Goal: Information Seeking & Learning: Learn about a topic

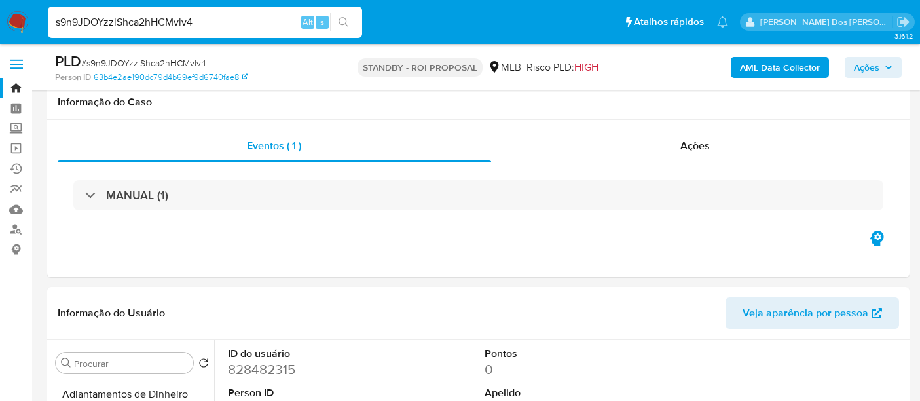
select select "10"
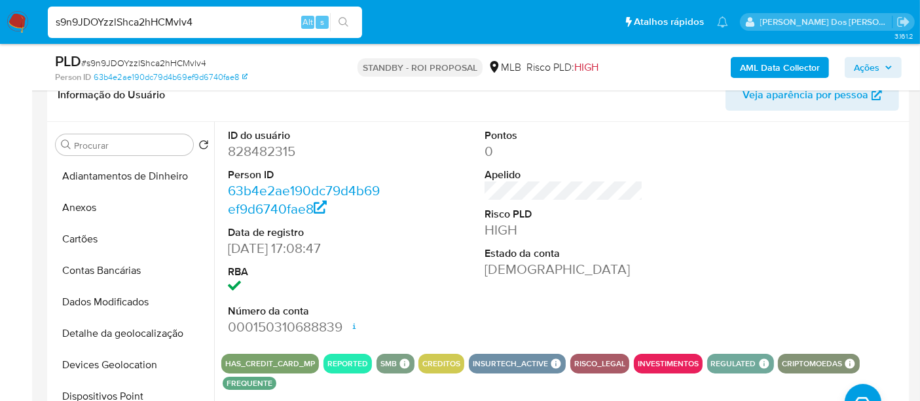
scroll to position [387, 0]
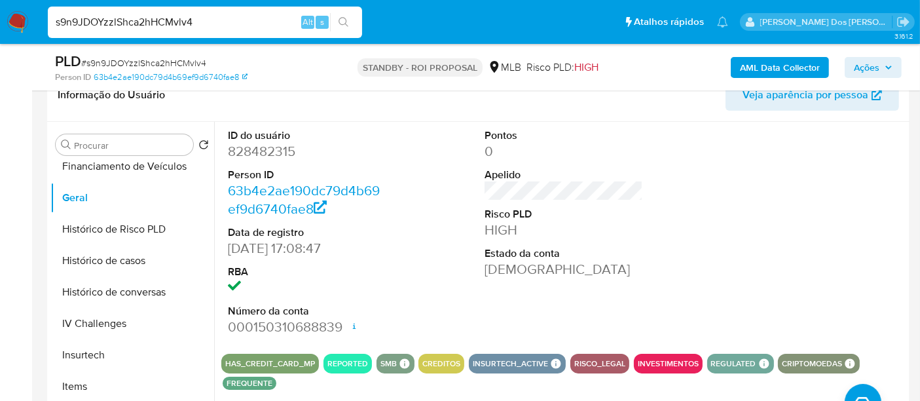
drag, startPoint x: 0, startPoint y: 0, endPoint x: 190, endPoint y: 26, distance: 191.5
click at [190, 26] on input "s9n9JDOYzzlShca2hHCMvlv4" at bounding box center [205, 22] width 314 height 17
paste input "rVfbbMTejpzmXAaaIpPH9u67"
type input "rVfbbMTejpzmXAaaIpPH9u67"
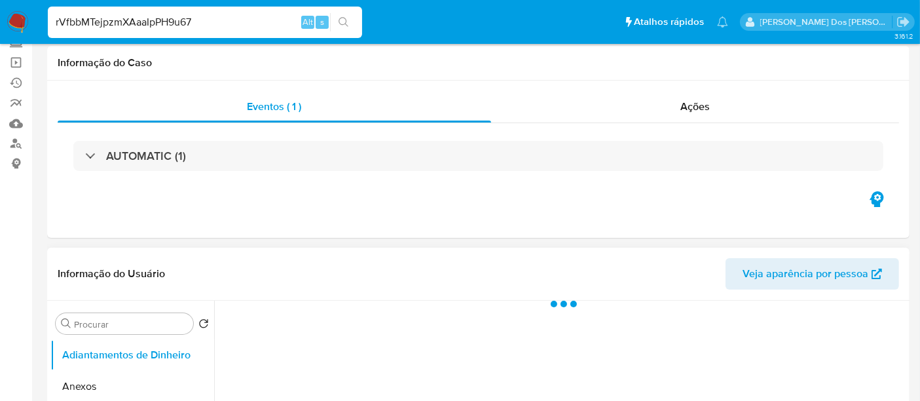
select select "10"
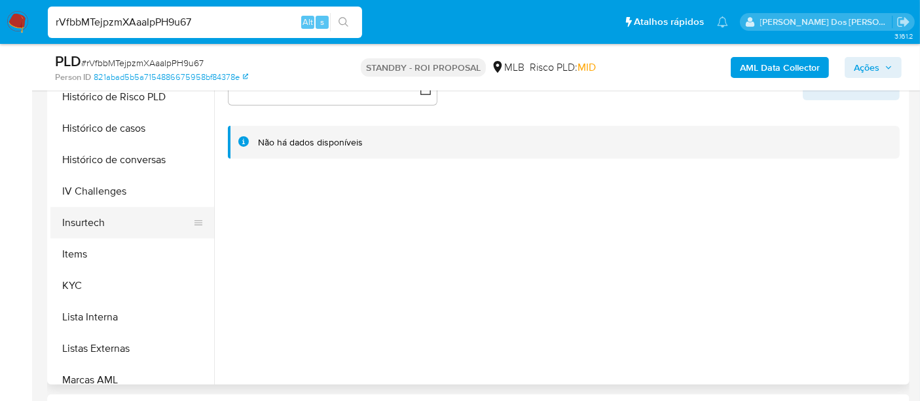
scroll to position [581, 0]
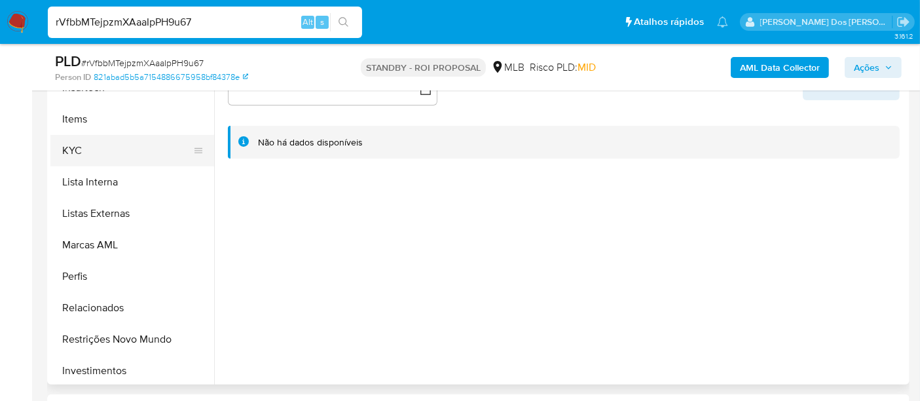
click at [77, 151] on button "KYC" at bounding box center [126, 150] width 153 height 31
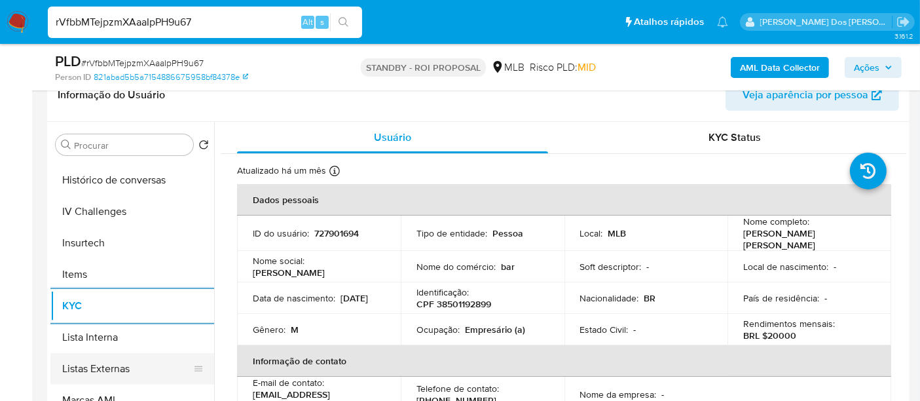
scroll to position [436, 0]
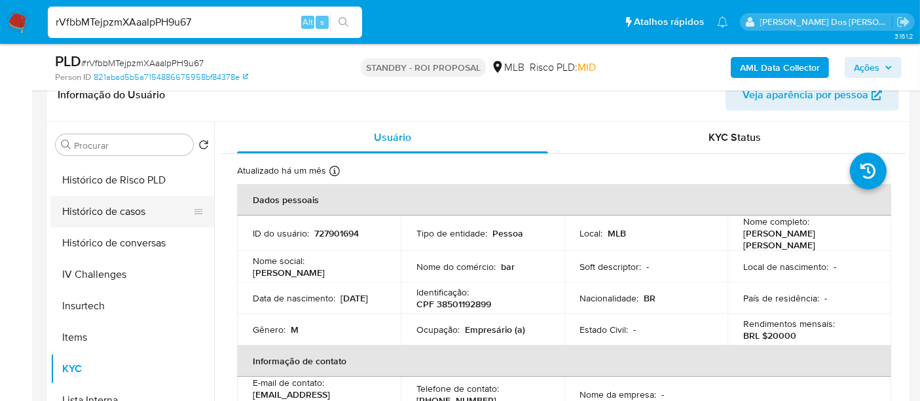
click at [112, 206] on button "Histórico de casos" at bounding box center [126, 211] width 153 height 31
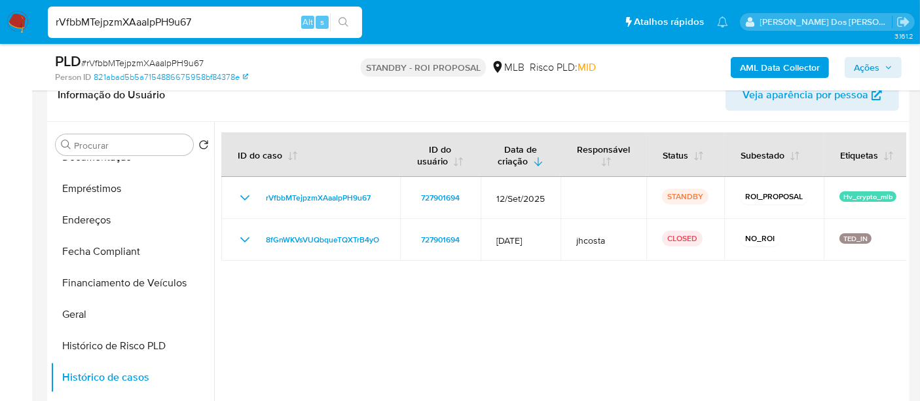
scroll to position [218, 0]
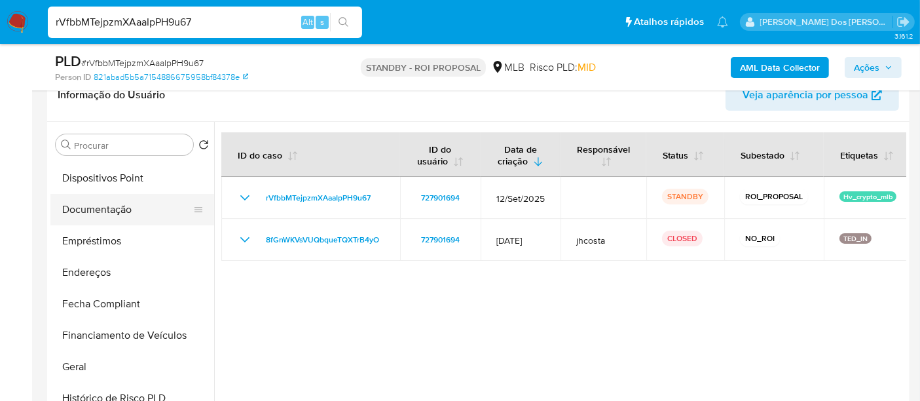
click at [114, 214] on button "Documentação" at bounding box center [126, 209] width 153 height 31
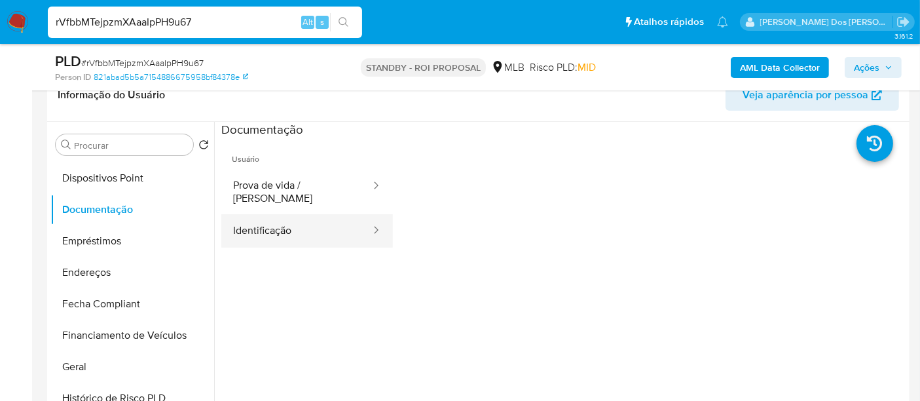
click at [259, 216] on button "Identificação" at bounding box center [296, 230] width 151 height 33
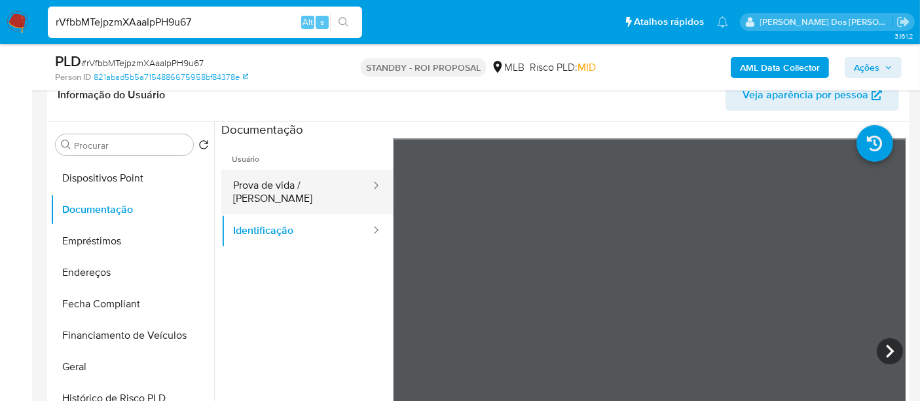
click at [315, 187] on button "Prova de vida / [PERSON_NAME]" at bounding box center [296, 192] width 151 height 45
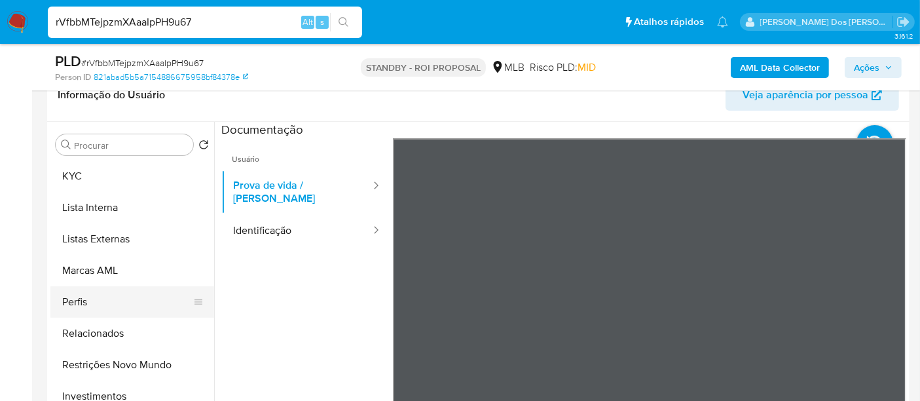
scroll to position [678, 0]
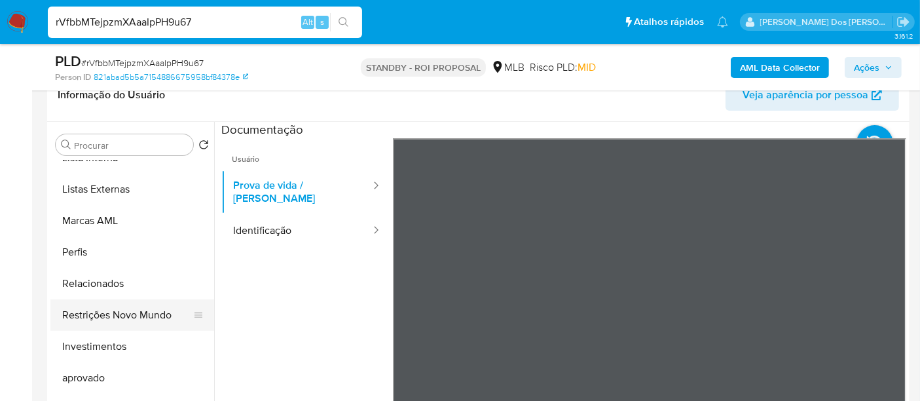
click at [150, 312] on button "Restrições Novo Mundo" at bounding box center [126, 314] width 153 height 31
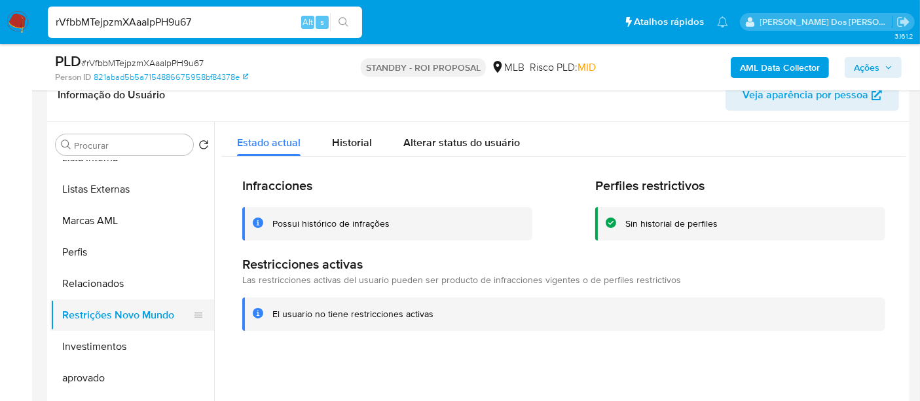
scroll to position [387, 0]
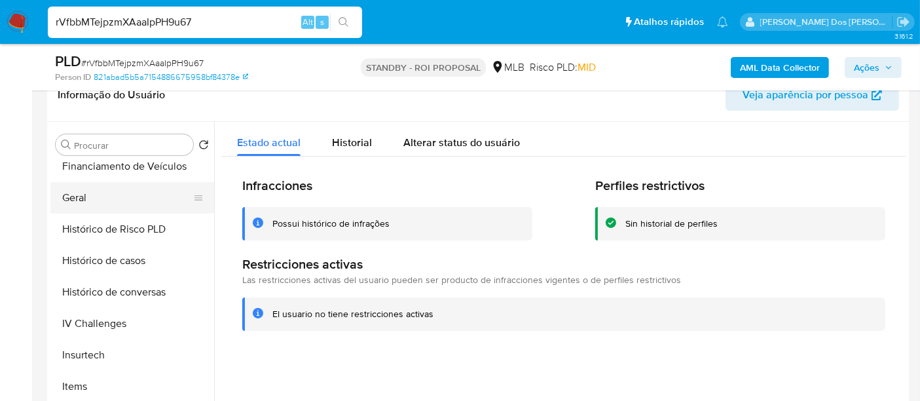
click at [74, 199] on button "Geral" at bounding box center [126, 197] width 153 height 31
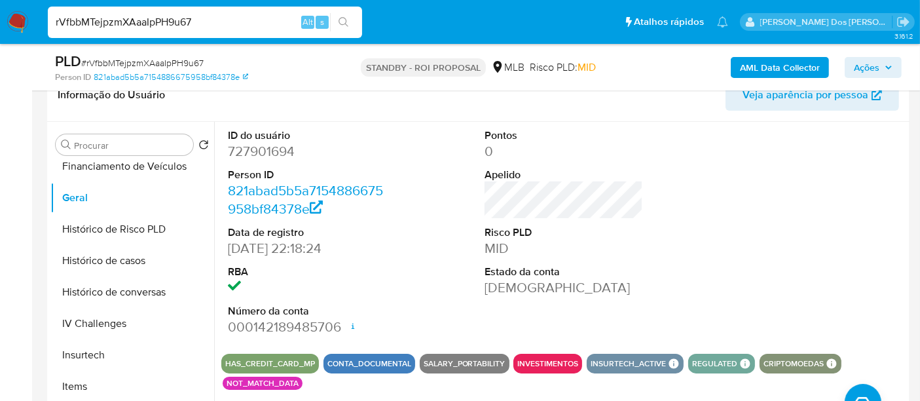
click at [234, 18] on input "rVfbbMTejpzmXAaaIpPH9u67" at bounding box center [205, 22] width 314 height 17
paste input "tqrEpRgRjm6sZR1Gma64pOlc"
type input "tqrEpRgRjm6sZR1Gma64pOlc"
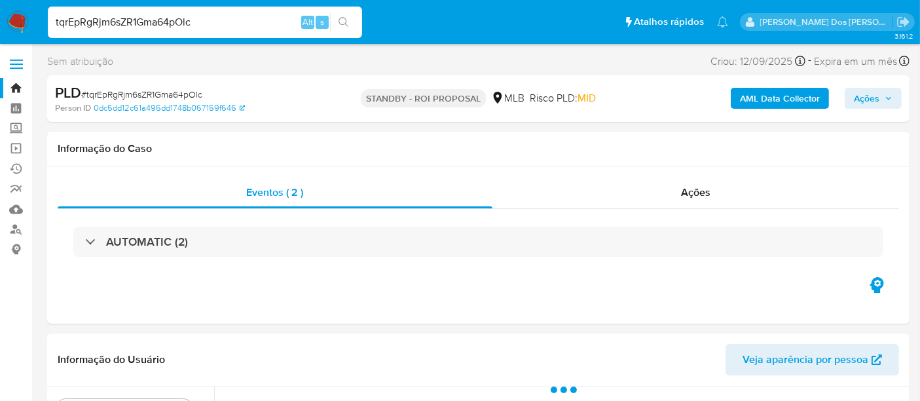
select select "10"
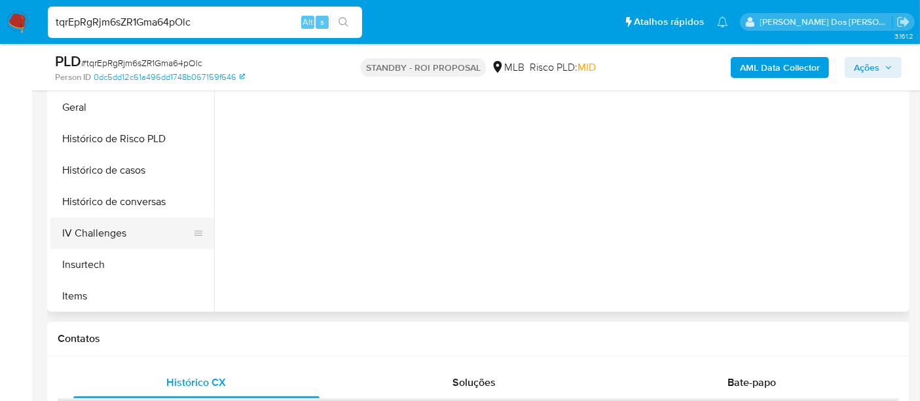
scroll to position [363, 0]
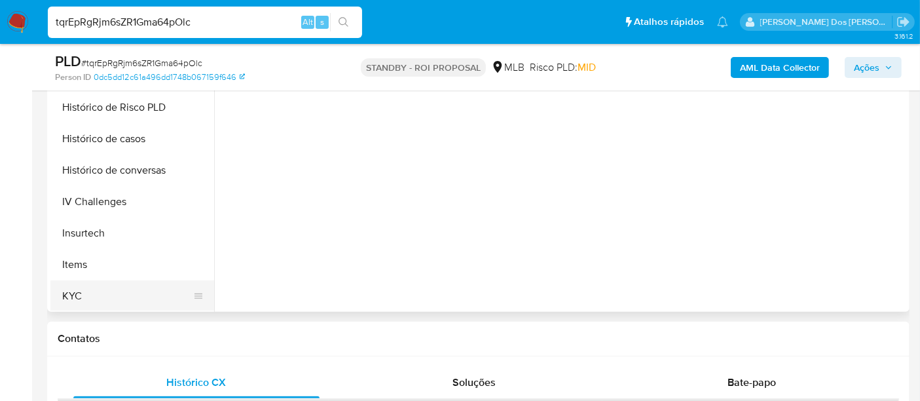
click at [76, 289] on button "KYC" at bounding box center [126, 295] width 153 height 31
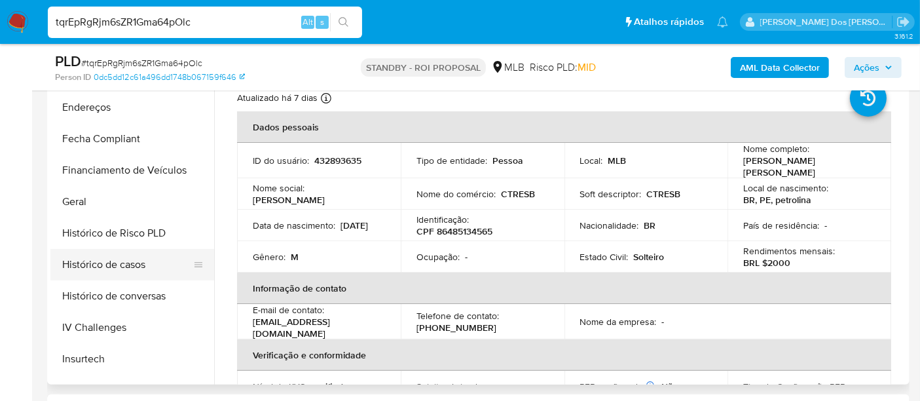
scroll to position [291, 0]
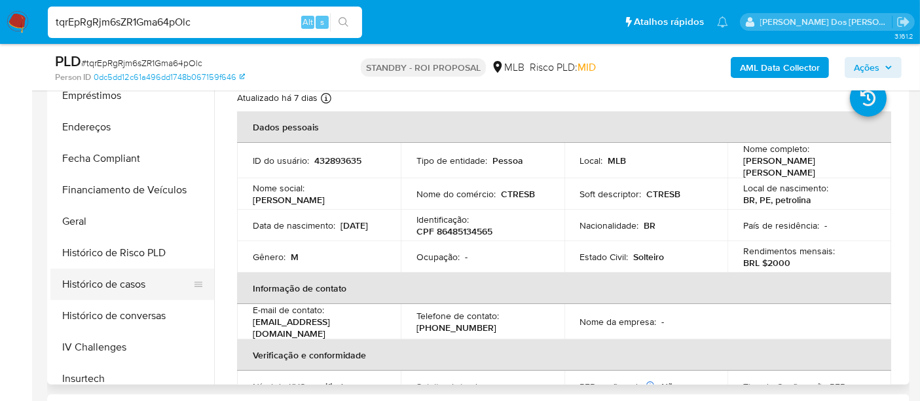
click at [132, 277] on button "Histórico de casos" at bounding box center [126, 283] width 153 height 31
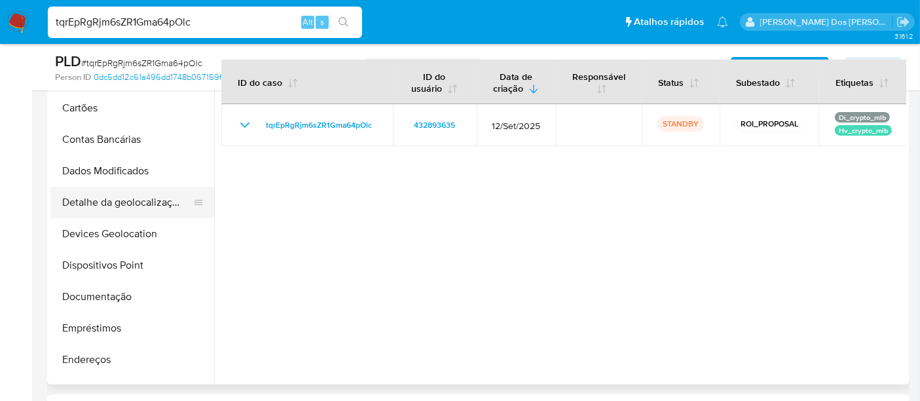
scroll to position [73, 0]
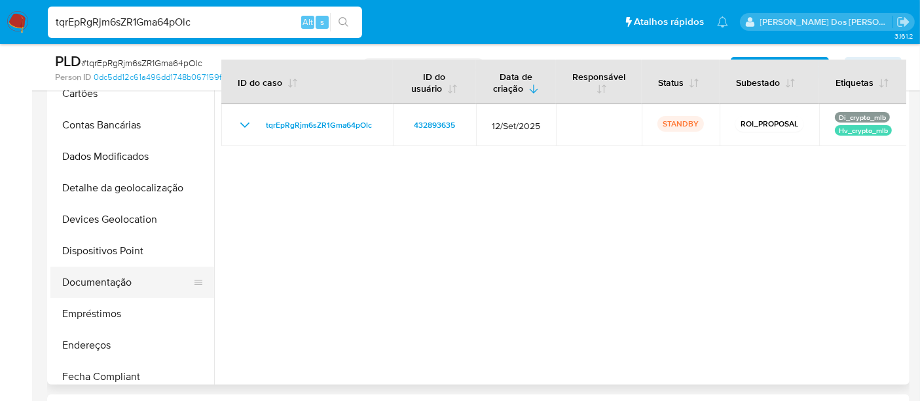
click at [95, 276] on button "Documentação" at bounding box center [126, 281] width 153 height 31
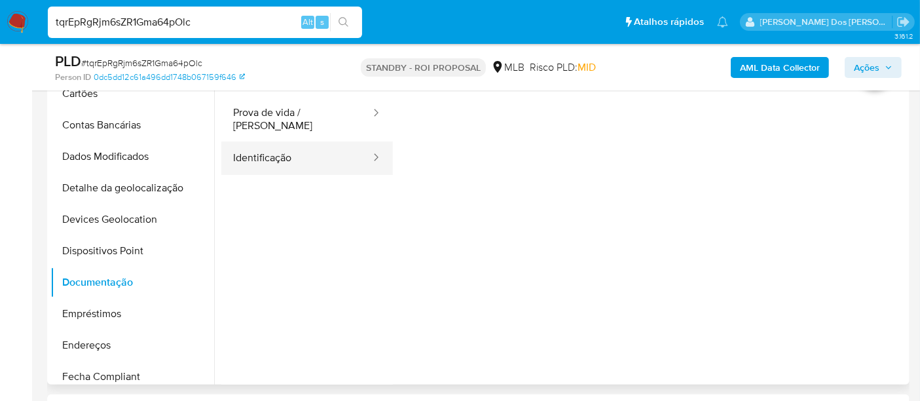
click at [285, 160] on button "Identificação" at bounding box center [296, 157] width 151 height 33
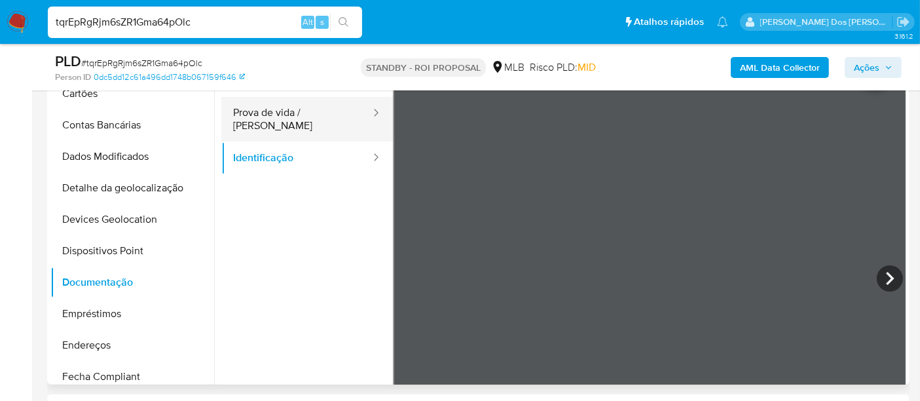
click at [314, 115] on button "Prova de vida / [PERSON_NAME]" at bounding box center [296, 119] width 151 height 45
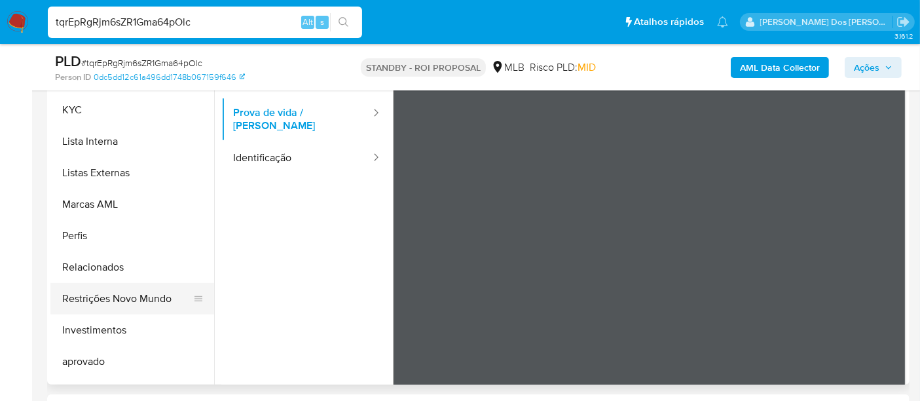
scroll to position [655, 0]
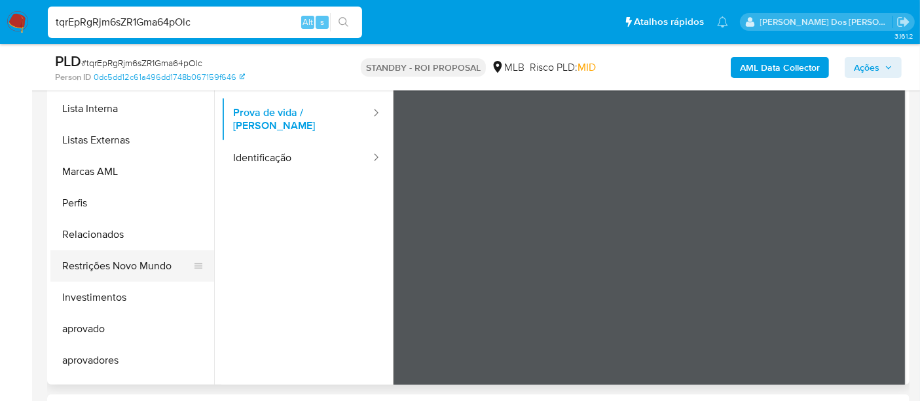
click at [124, 262] on button "Restrições Novo Mundo" at bounding box center [126, 265] width 153 height 31
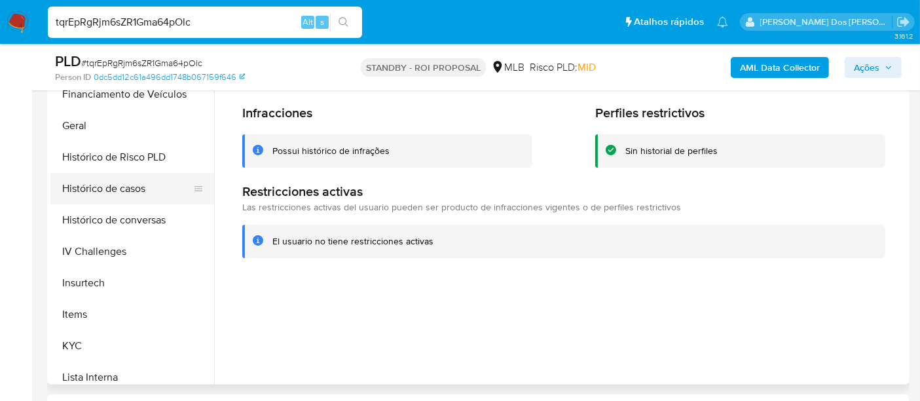
scroll to position [363, 0]
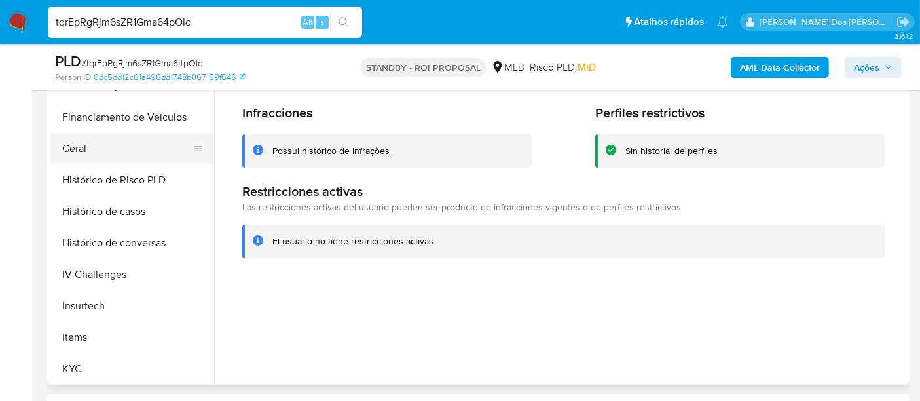
click at [67, 152] on button "Geral" at bounding box center [126, 148] width 153 height 31
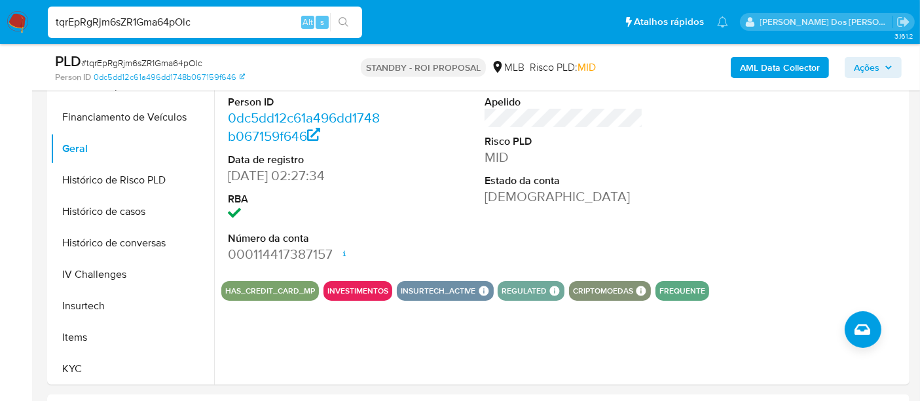
click at [222, 27] on input "tqrEpRgRjm6sZR1Gma64pOlc" at bounding box center [205, 22] width 314 height 17
paste input "EjrG91kLWtyayVwdxfTt3AD"
type input "EjrG91kLWtyayVwdxfTt3ADc"
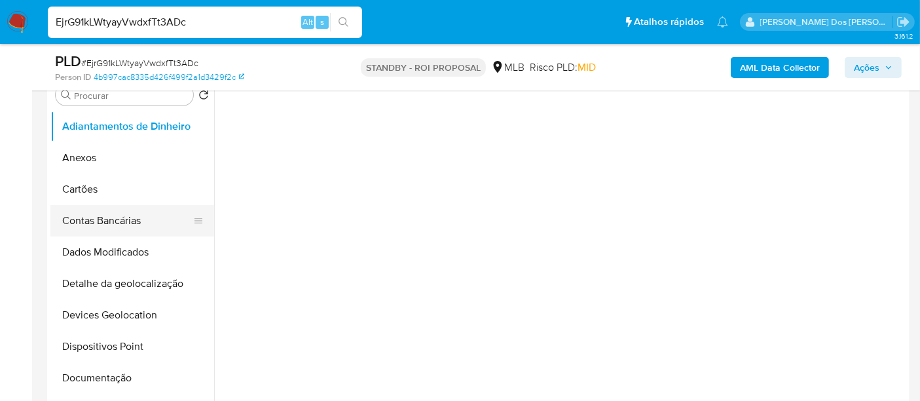
scroll to position [291, 0]
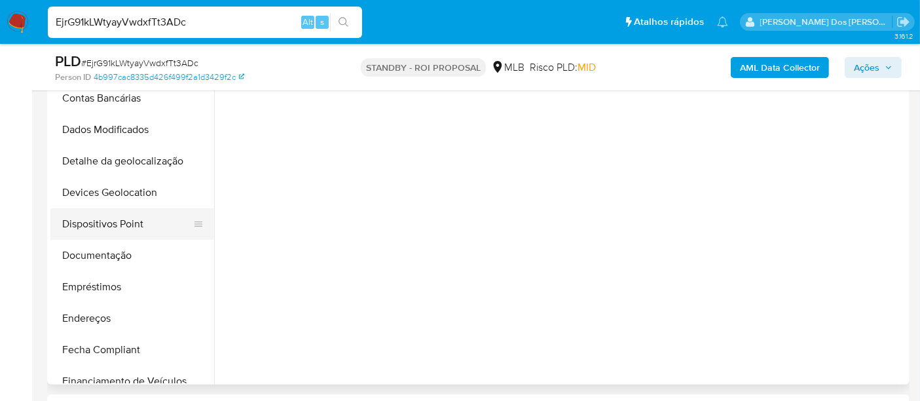
select select "10"
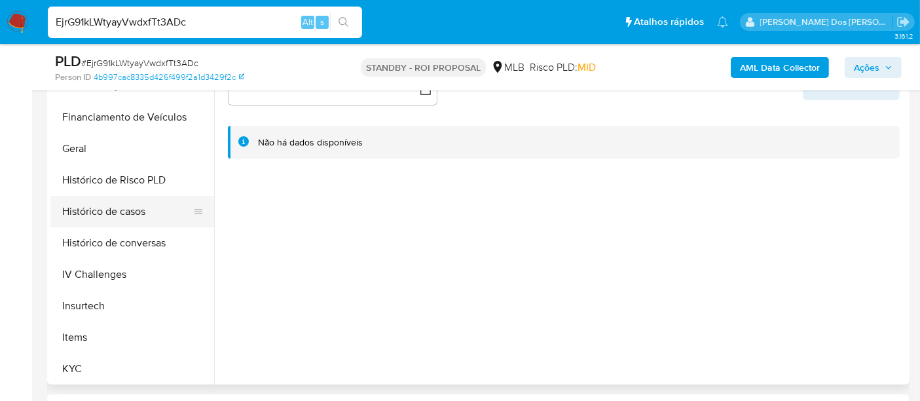
scroll to position [436, 0]
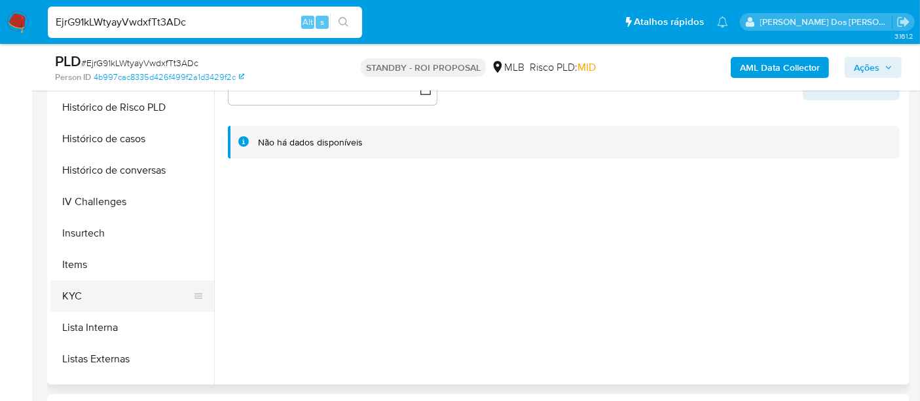
click at [73, 299] on button "KYC" at bounding box center [126, 295] width 153 height 31
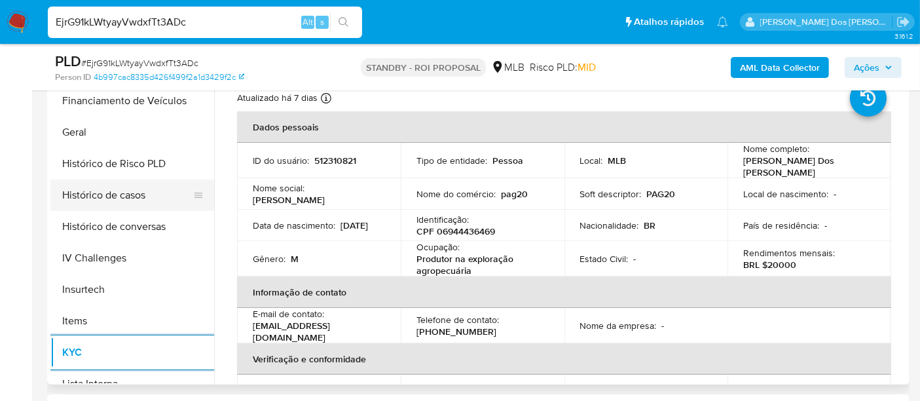
scroll to position [291, 0]
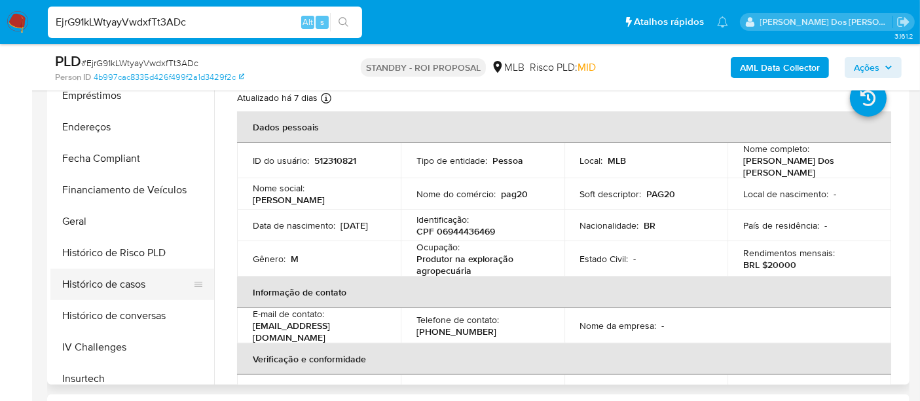
click at [132, 276] on button "Histórico de casos" at bounding box center [126, 283] width 153 height 31
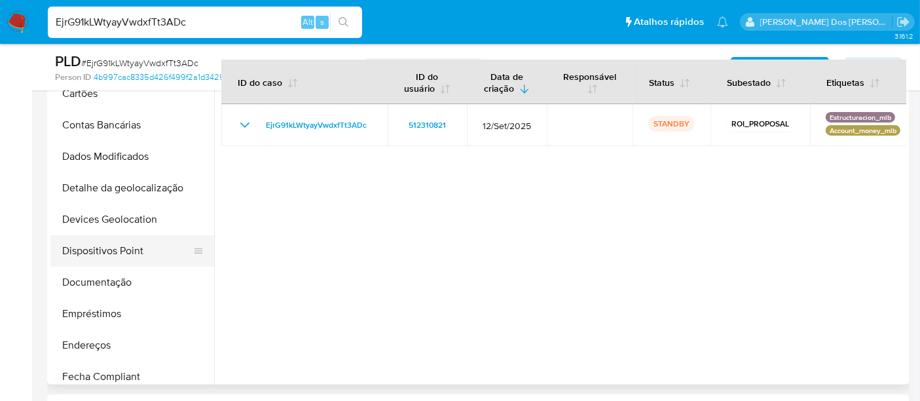
scroll to position [73, 0]
click at [105, 251] on button "Dispositivos Point" at bounding box center [126, 250] width 153 height 31
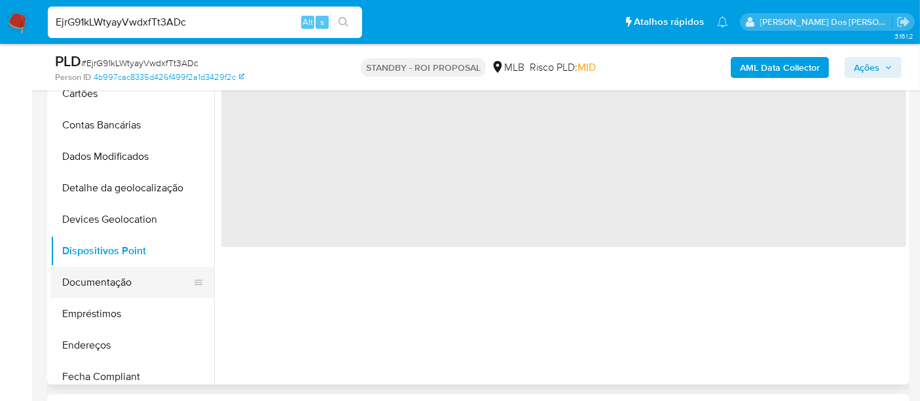
click at [103, 278] on button "Documentação" at bounding box center [126, 281] width 153 height 31
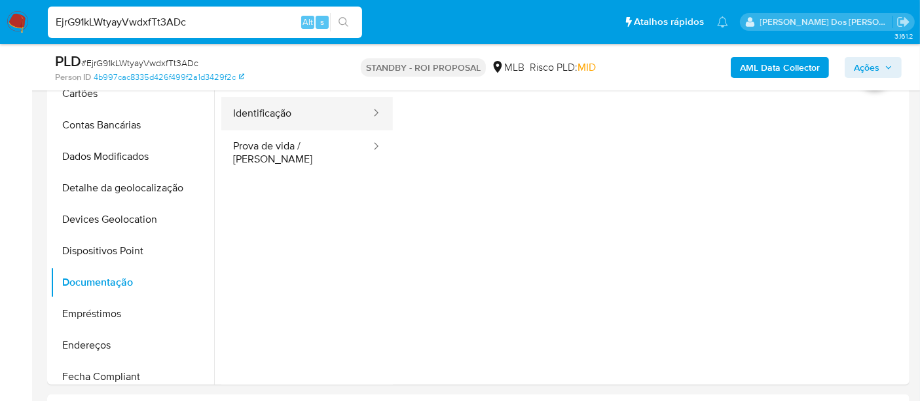
click at [289, 115] on button "Identificação" at bounding box center [296, 113] width 151 height 33
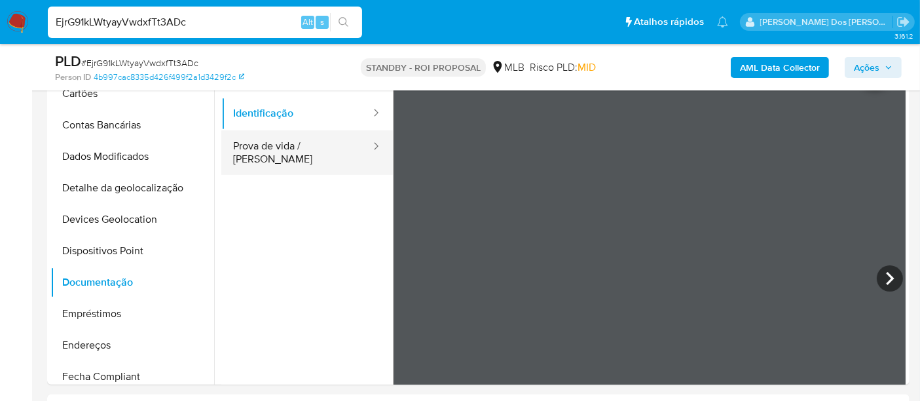
click at [295, 156] on button "Prova de vida / [PERSON_NAME]" at bounding box center [296, 152] width 151 height 45
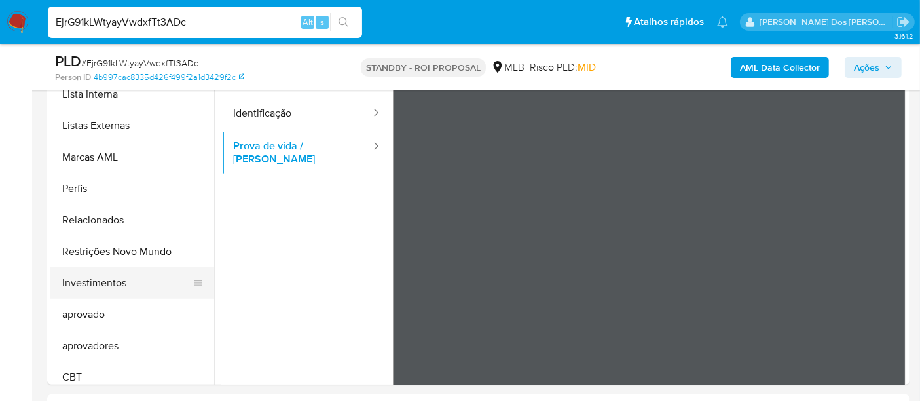
scroll to position [678, 0]
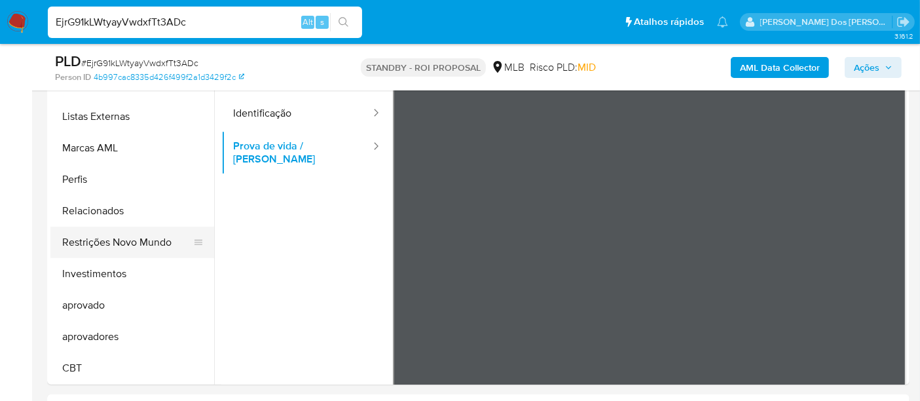
click at [137, 238] on button "Restrições Novo Mundo" at bounding box center [126, 241] width 153 height 31
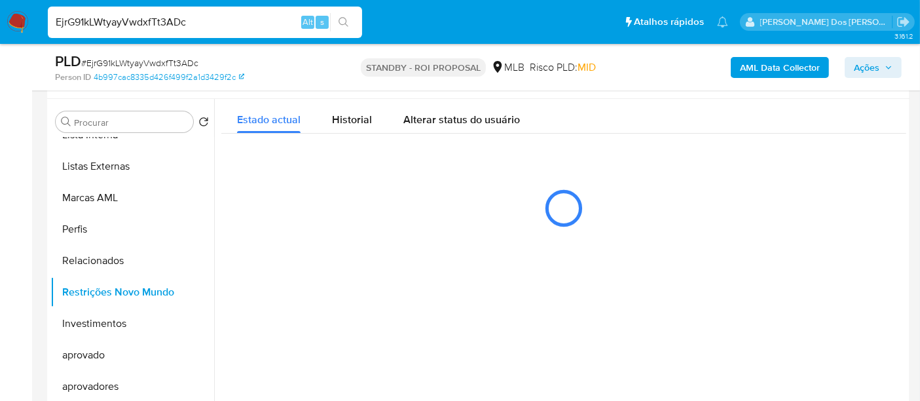
scroll to position [218, 0]
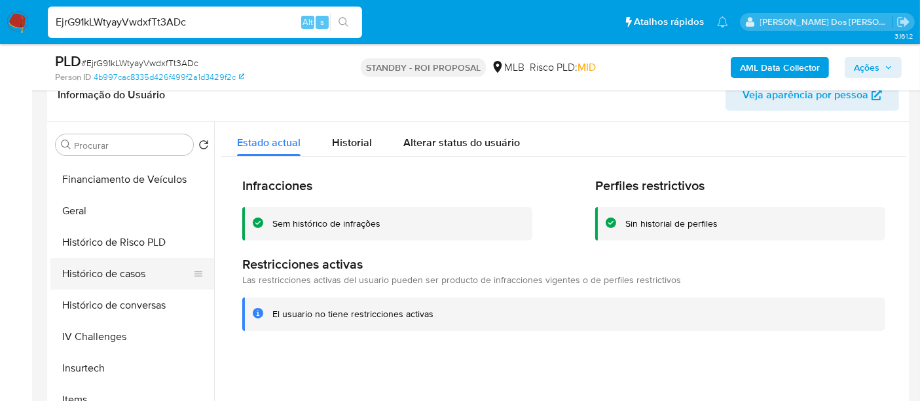
click at [67, 267] on button "Histórico de casos" at bounding box center [126, 273] width 153 height 31
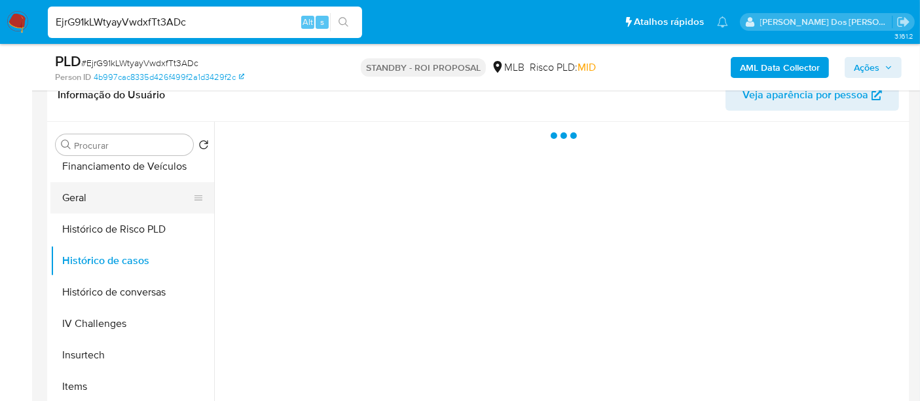
click at [77, 199] on button "Geral" at bounding box center [126, 197] width 153 height 31
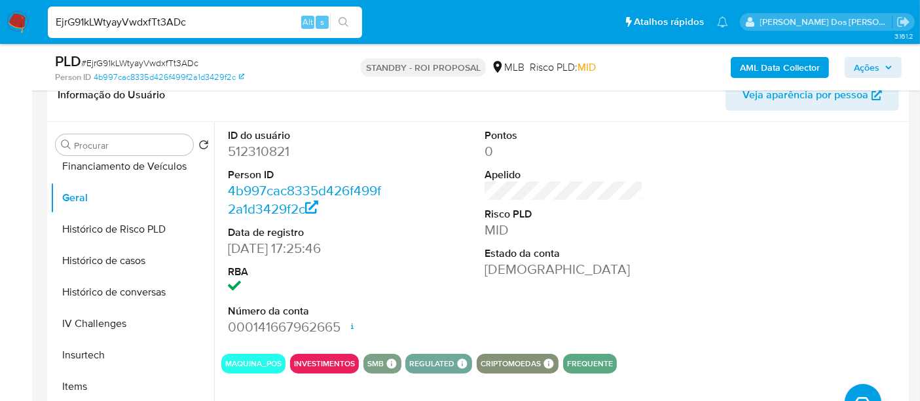
click at [217, 22] on input "EjrG91kLWtyayVwdxfTt3ADc" at bounding box center [205, 22] width 314 height 17
paste input "oOoz7uT2of1FeR9ZoG4HJGdD"
type input "oOoz7uT2of1FeR9ZoG4HJGdD"
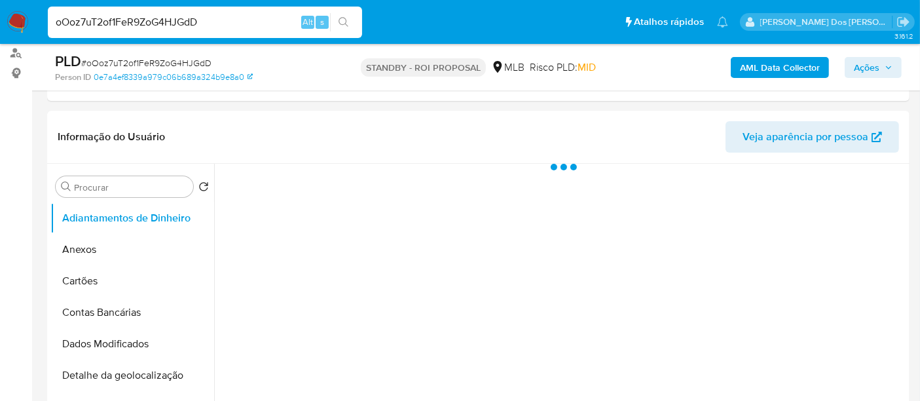
scroll to position [218, 0]
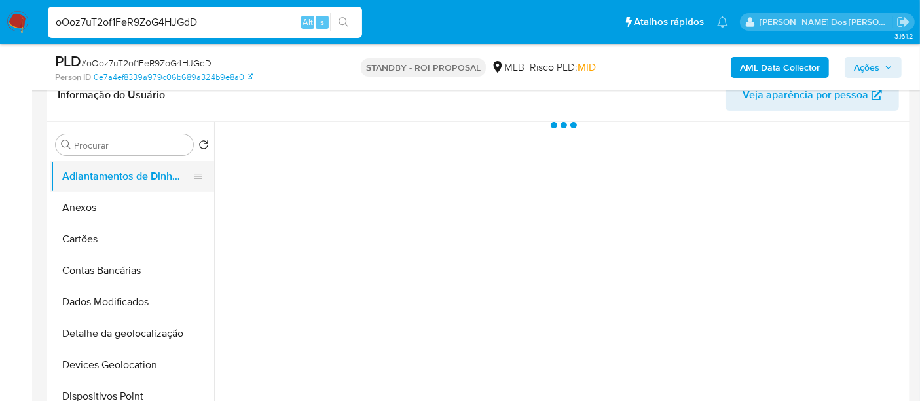
select select "10"
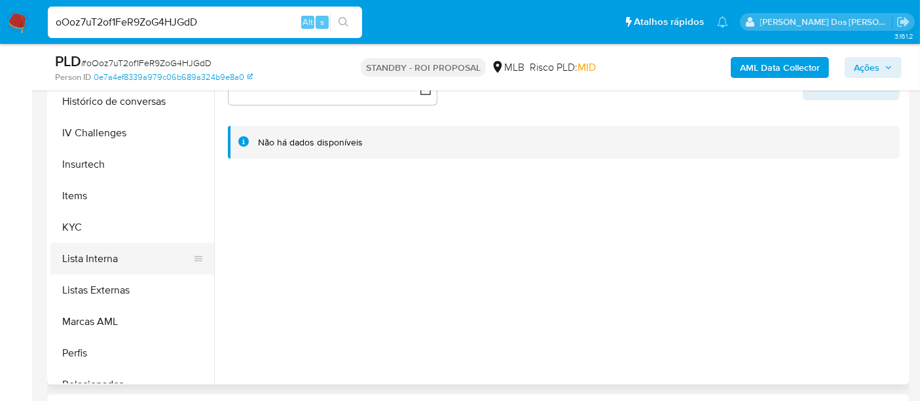
scroll to position [581, 0]
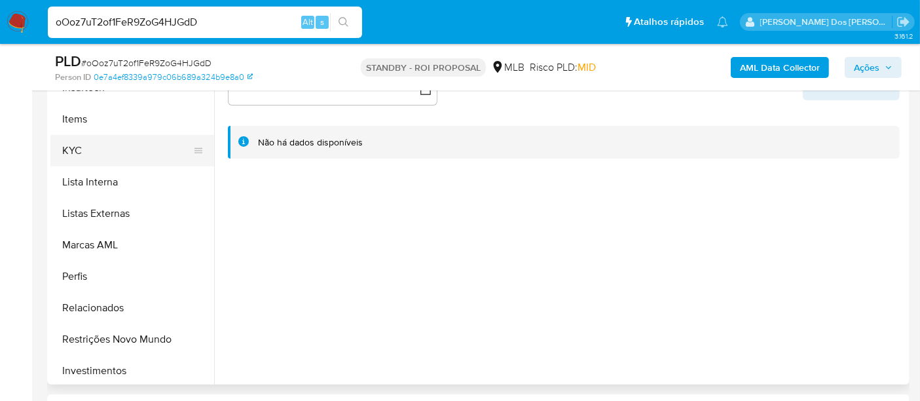
click at [70, 145] on button "KYC" at bounding box center [126, 150] width 153 height 31
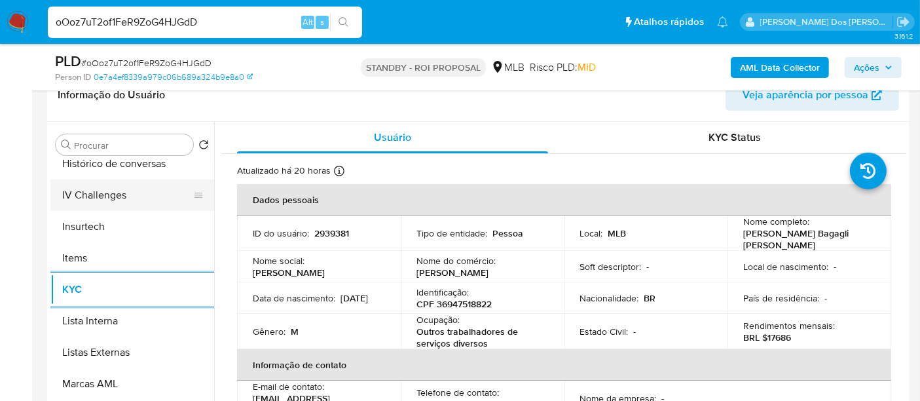
scroll to position [436, 0]
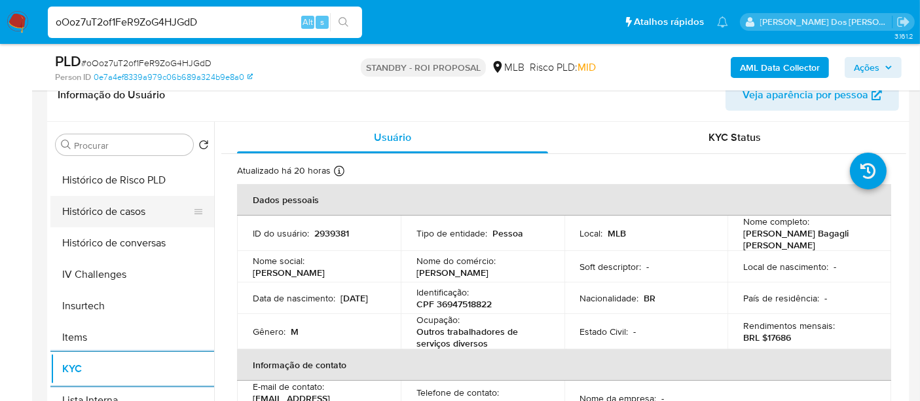
click at [116, 215] on button "Histórico de casos" at bounding box center [126, 211] width 153 height 31
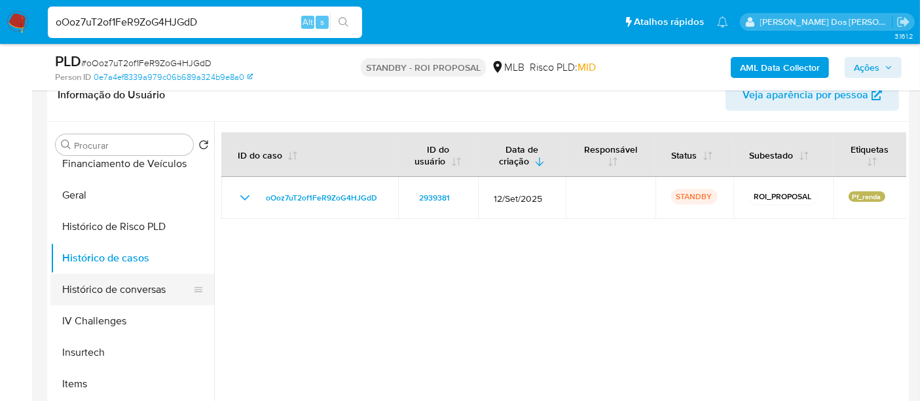
scroll to position [218, 0]
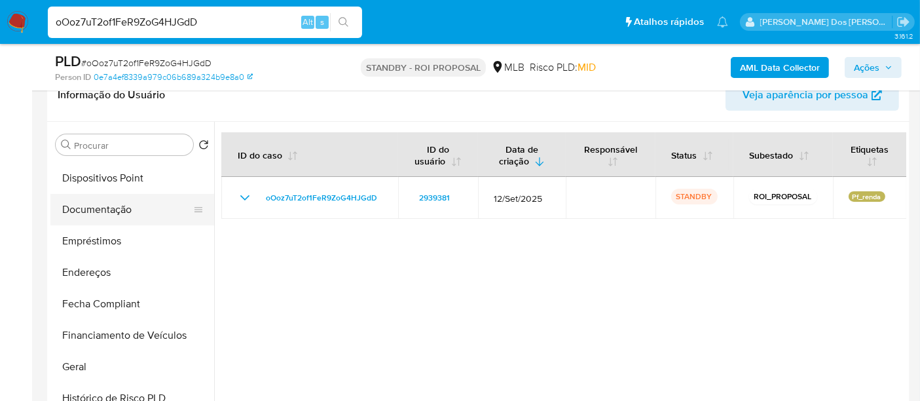
click at [99, 209] on button "Documentação" at bounding box center [126, 209] width 153 height 31
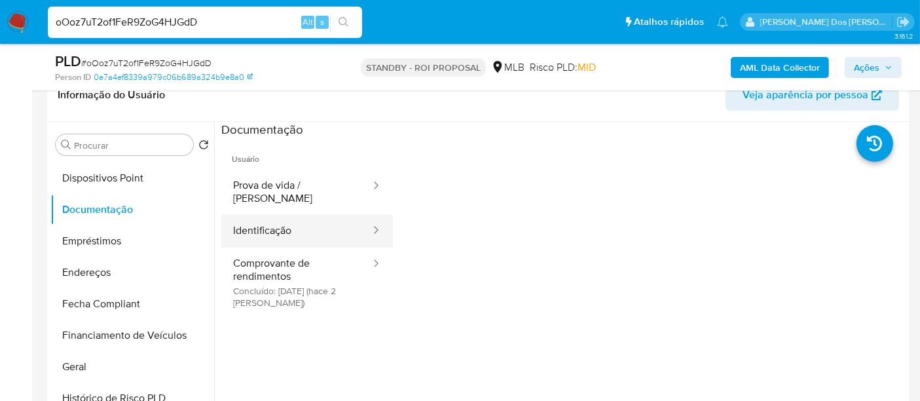
click at [271, 214] on button "Identificação" at bounding box center [296, 230] width 151 height 33
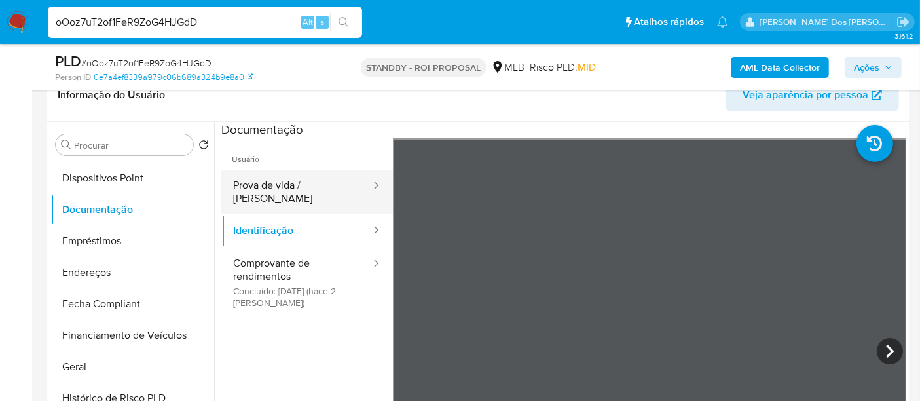
click at [319, 179] on button "Prova de vida / [PERSON_NAME]" at bounding box center [296, 192] width 151 height 45
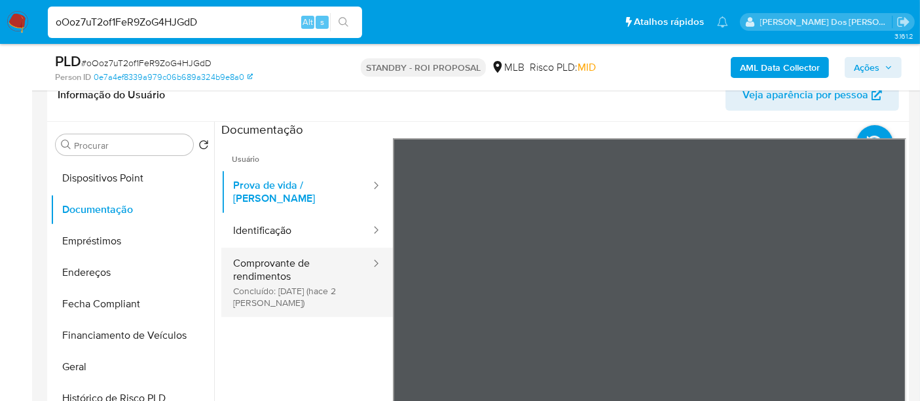
click at [255, 272] on button "Comprovante de rendimentos Concluído: 23/09/2025 (hace 2 días)" at bounding box center [296, 281] width 151 height 69
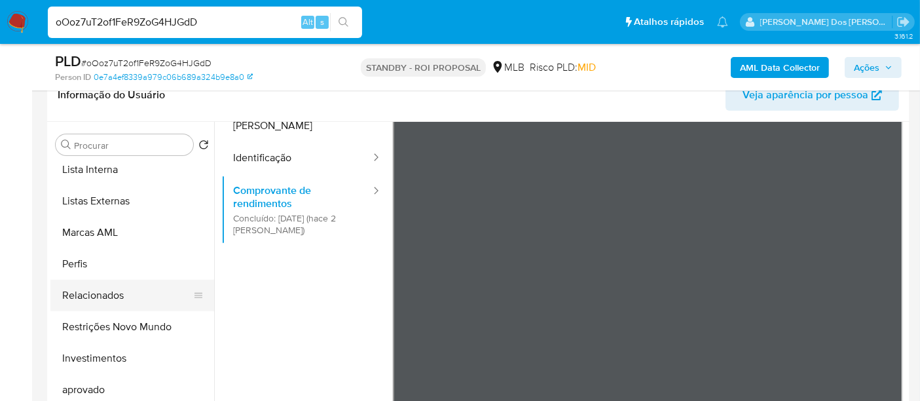
scroll to position [678, 0]
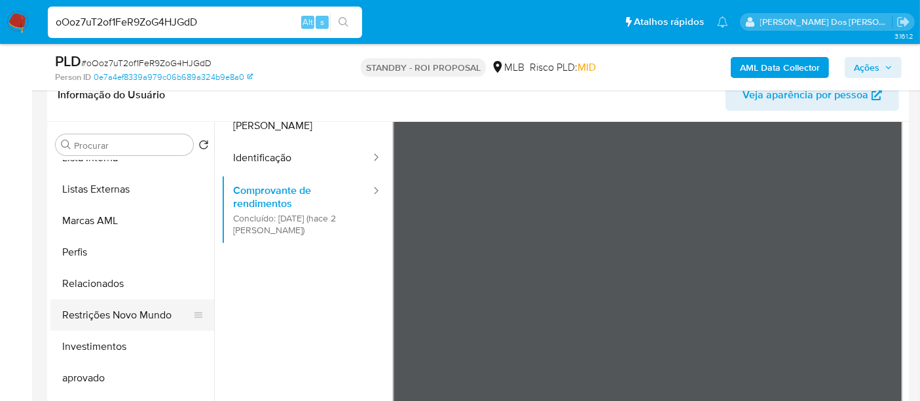
click at [160, 313] on button "Restrições Novo Mundo" at bounding box center [126, 314] width 153 height 31
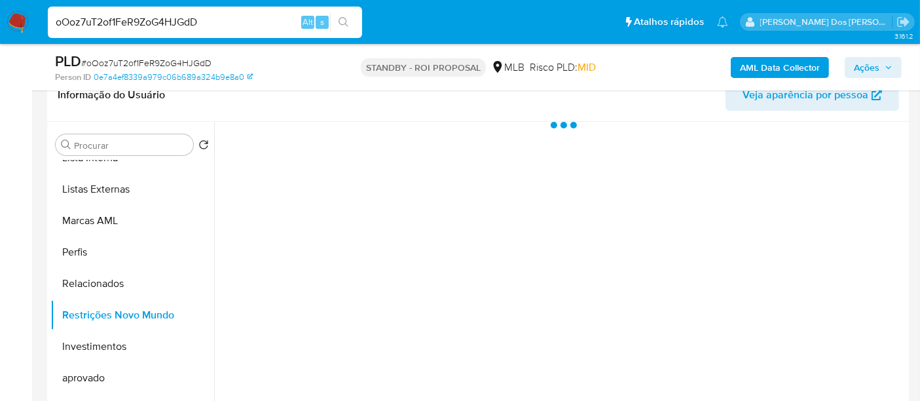
scroll to position [0, 0]
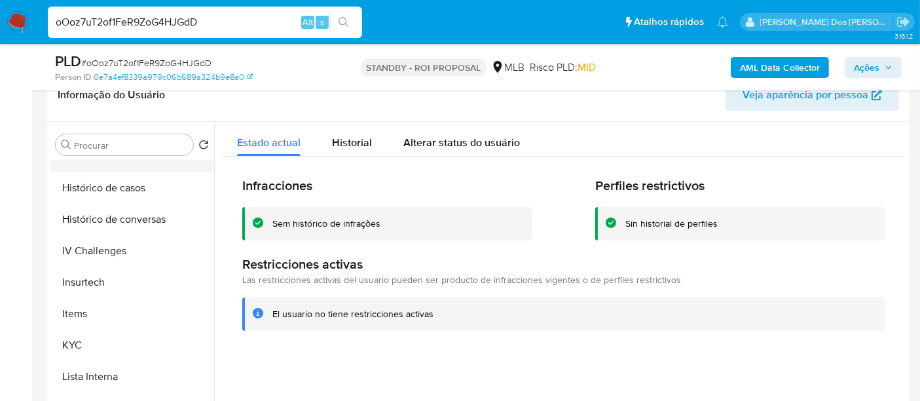
click at [77, 198] on button "Histórico de casos" at bounding box center [132, 187] width 164 height 31
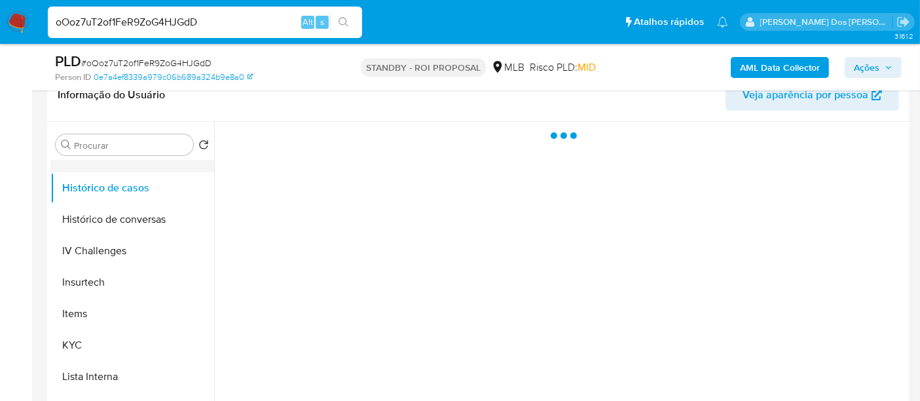
scroll to position [314, 0]
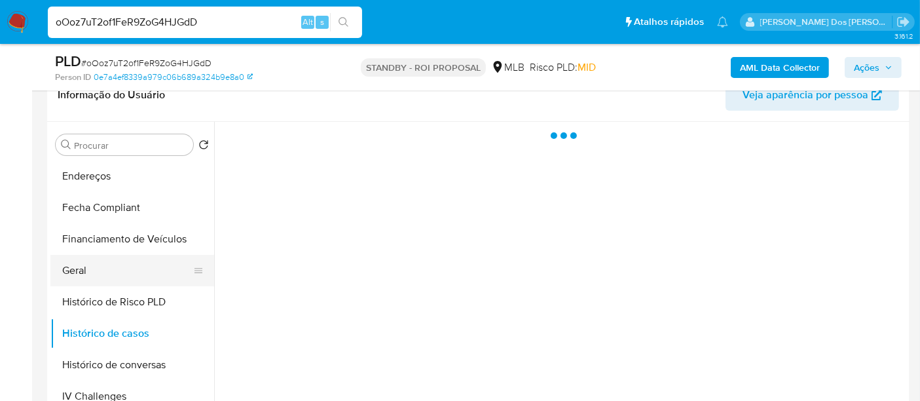
click at [77, 268] on button "Geral" at bounding box center [126, 270] width 153 height 31
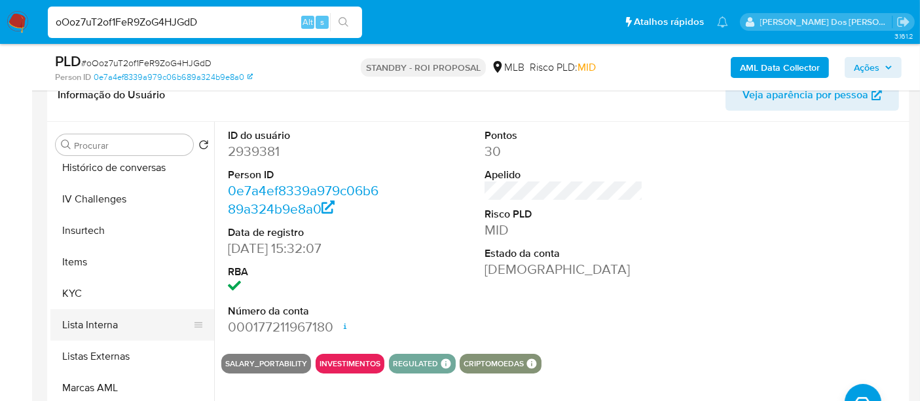
scroll to position [533, 0]
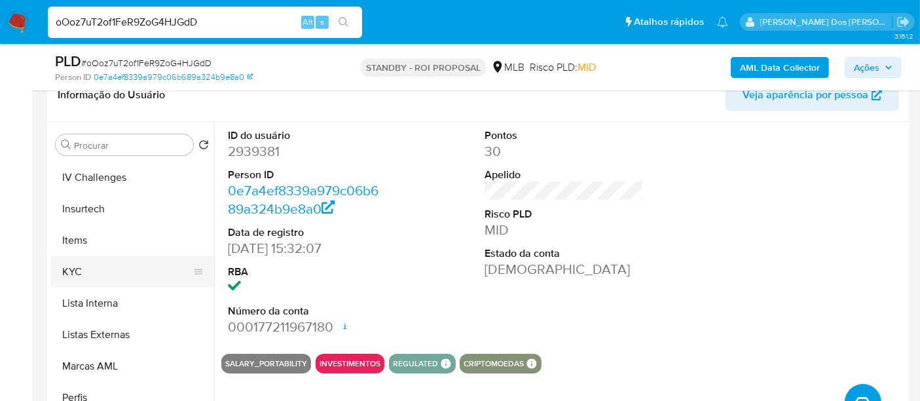
click at [81, 270] on button "KYC" at bounding box center [126, 271] width 153 height 31
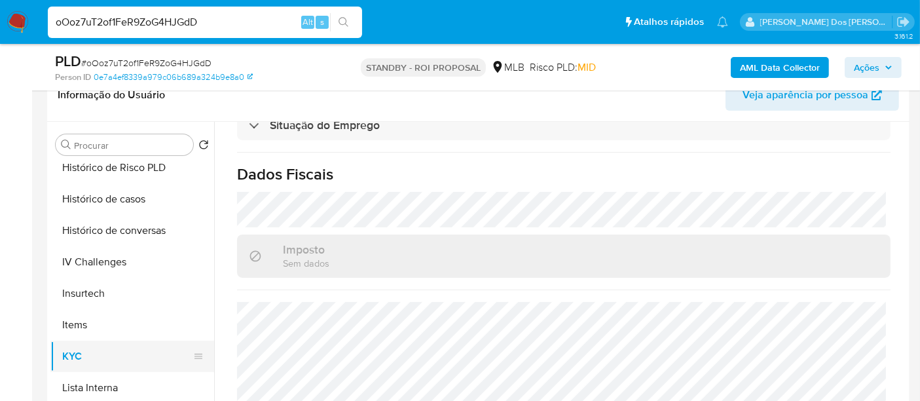
scroll to position [314, 0]
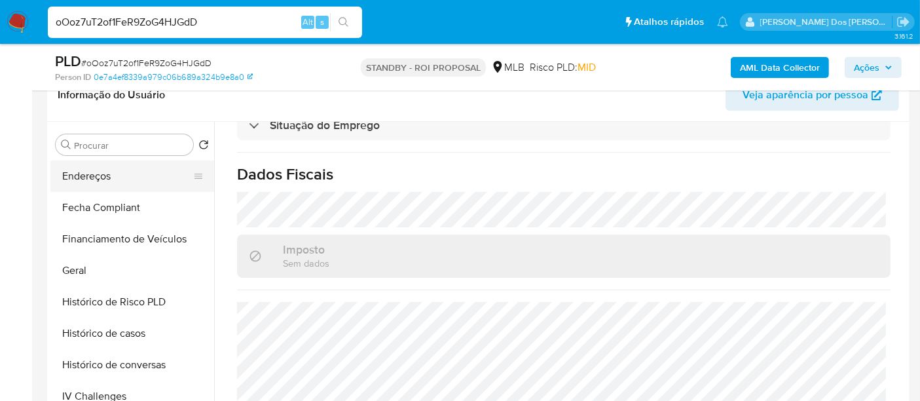
click at [92, 177] on button "Endereços" at bounding box center [126, 175] width 153 height 31
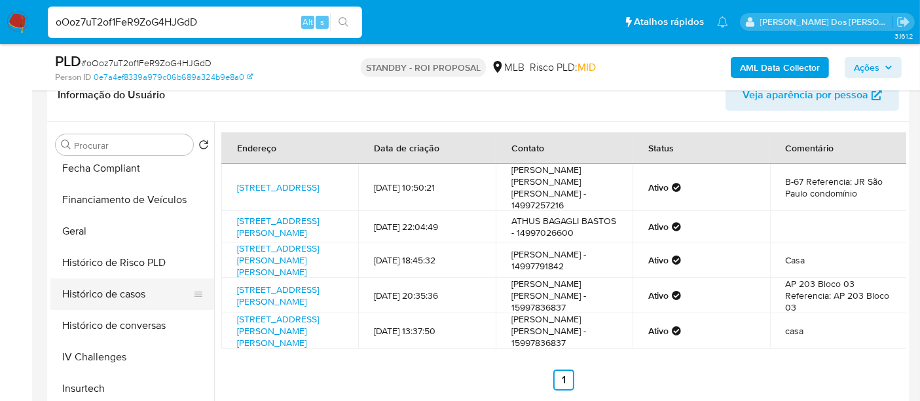
scroll to position [387, 0]
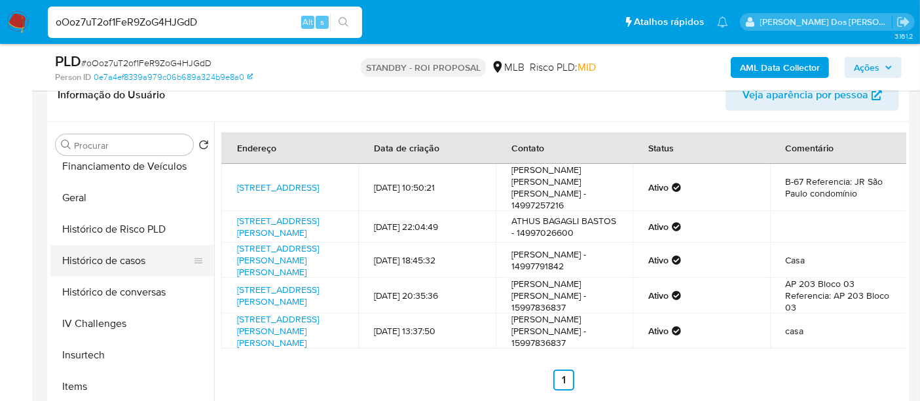
click at [127, 261] on button "Histórico de casos" at bounding box center [126, 260] width 153 height 31
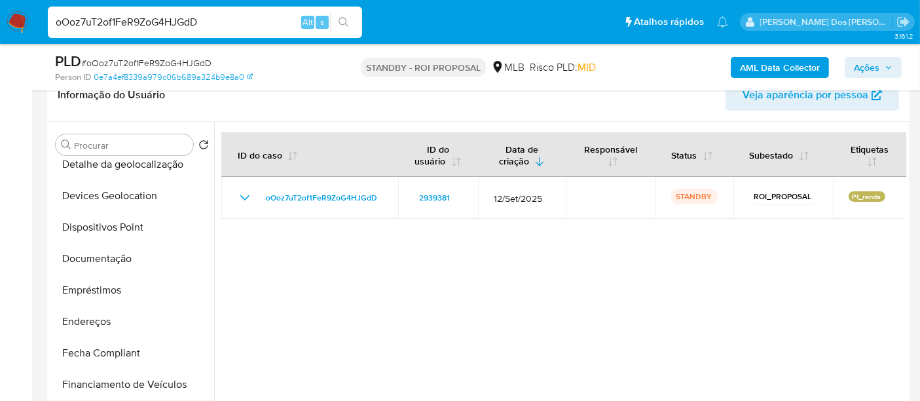
scroll to position [242, 0]
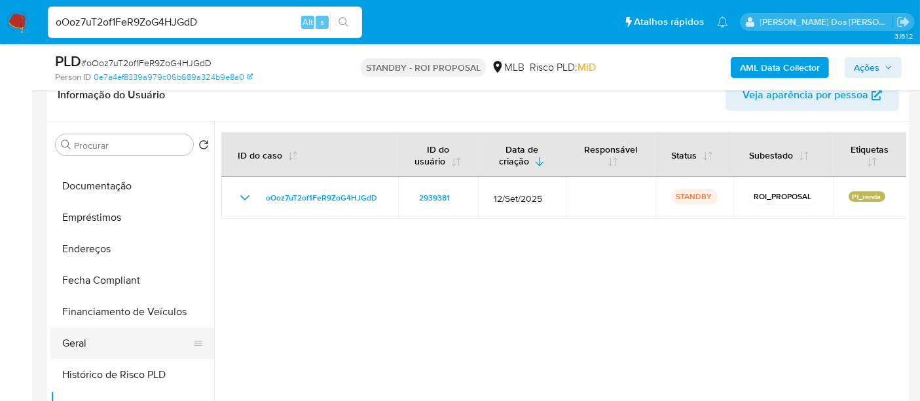
click at [79, 340] on button "Geral" at bounding box center [126, 342] width 153 height 31
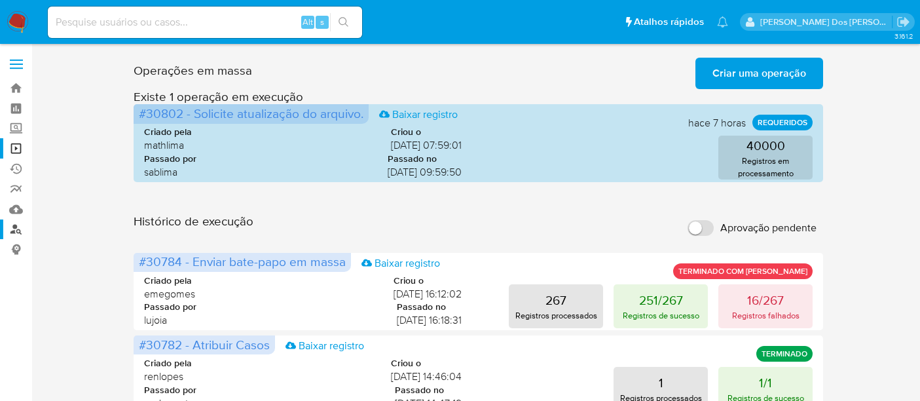
scroll to position [116, 0]
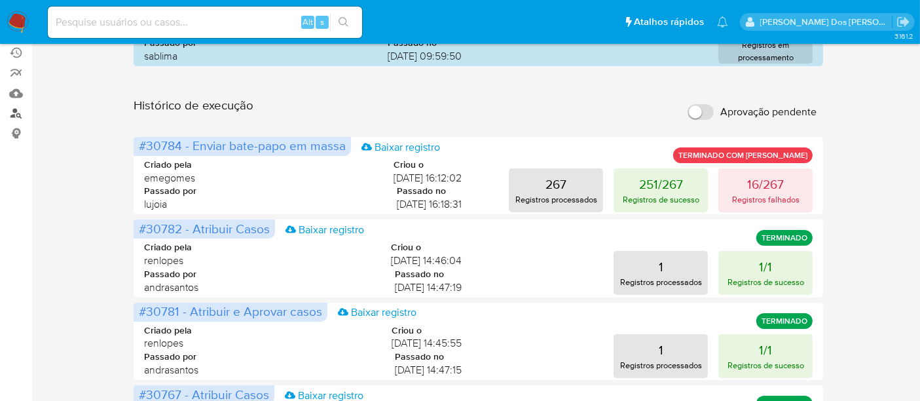
click at [22, 114] on link "Localizador de pessoas" at bounding box center [78, 113] width 156 height 20
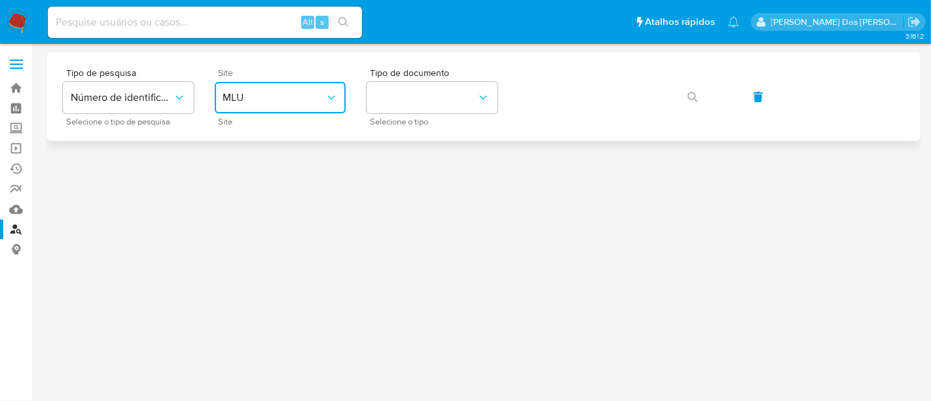
click at [263, 91] on span "MLU" at bounding box center [274, 97] width 102 height 13
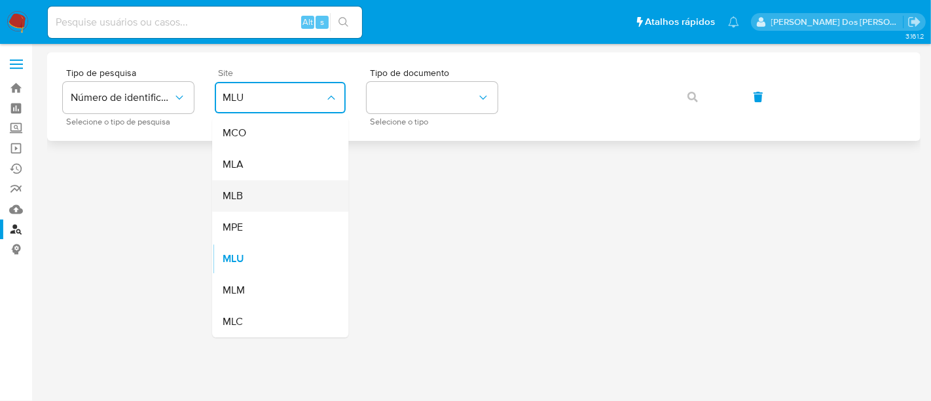
click at [267, 188] on div "MLB" at bounding box center [276, 195] width 107 height 31
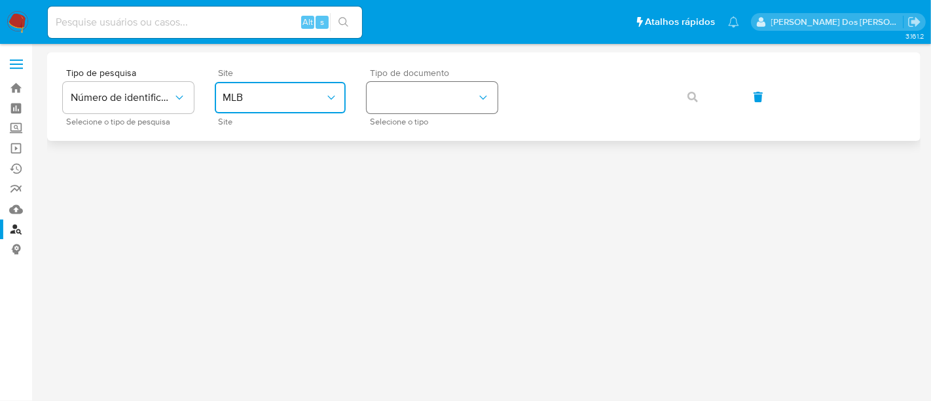
click at [387, 100] on button "identificationType" at bounding box center [432, 97] width 131 height 31
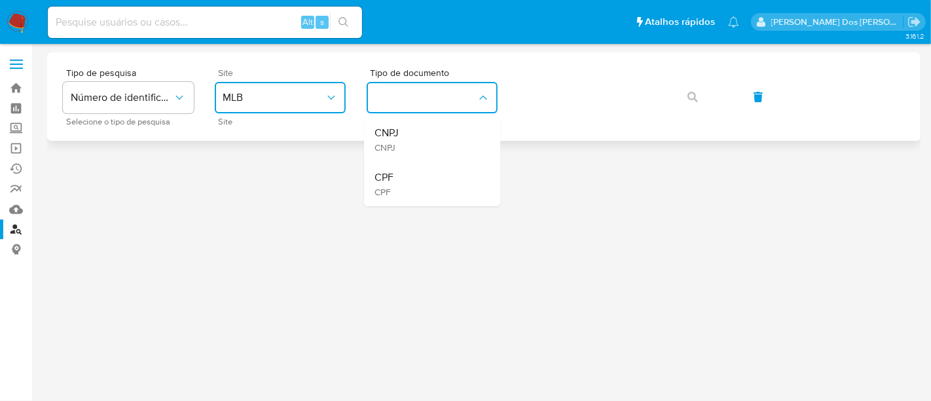
drag, startPoint x: 401, startPoint y: 179, endPoint x: 490, endPoint y: 134, distance: 99.8
click at [403, 179] on div "CPF CPF" at bounding box center [427, 184] width 107 height 45
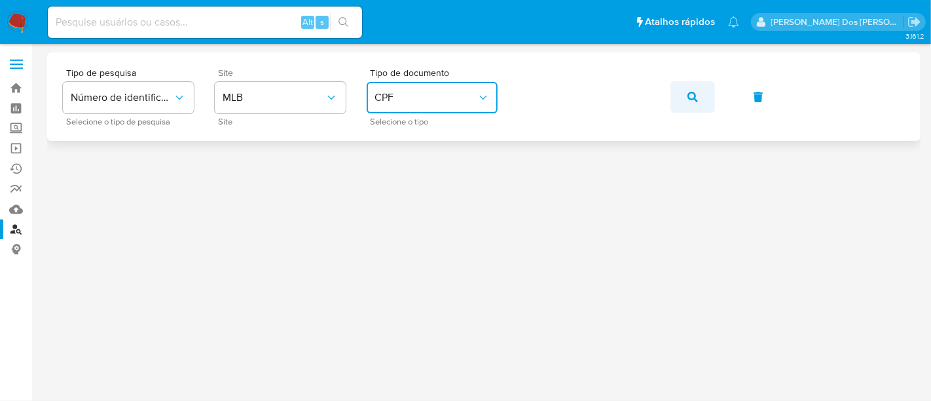
click at [688, 97] on icon "button" at bounding box center [692, 97] width 10 height 10
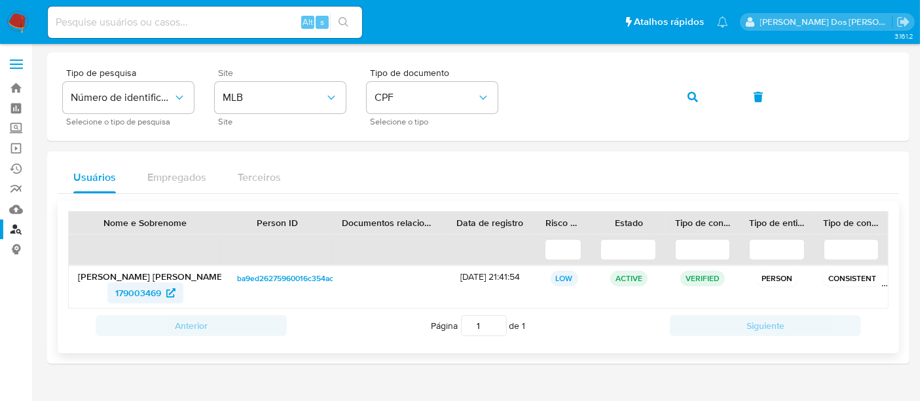
click at [147, 287] on span "179003469" at bounding box center [138, 292] width 46 height 21
click at [693, 96] on icon "button" at bounding box center [692, 97] width 10 height 10
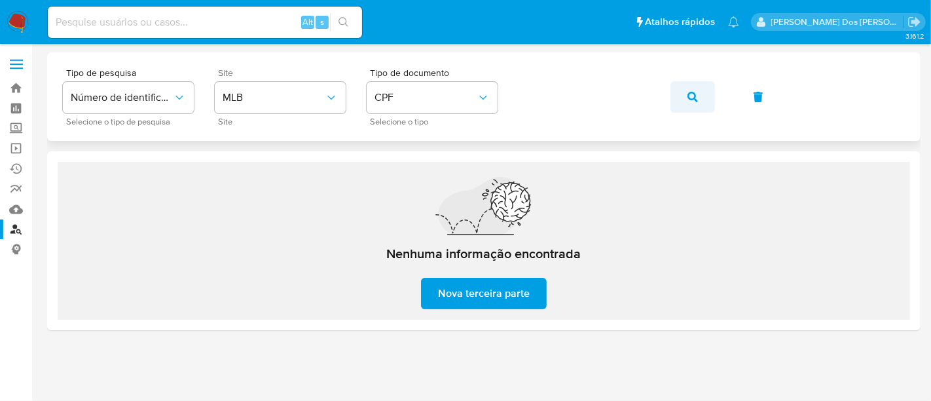
click at [687, 96] on icon "button" at bounding box center [692, 97] width 10 height 10
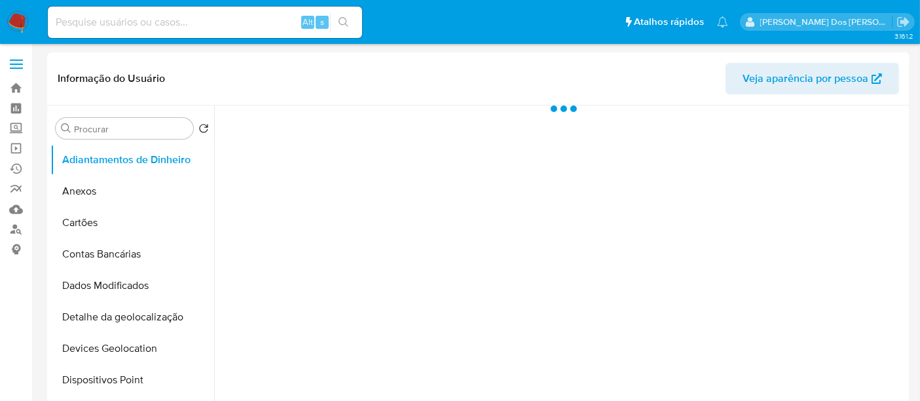
select select "10"
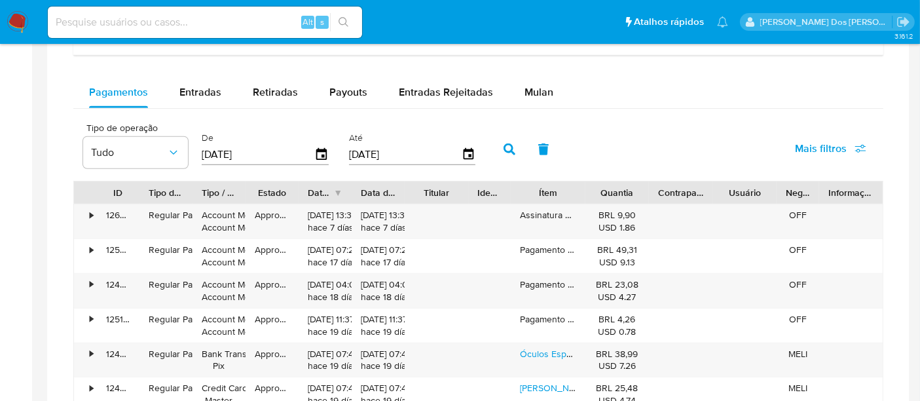
scroll to position [873, 0]
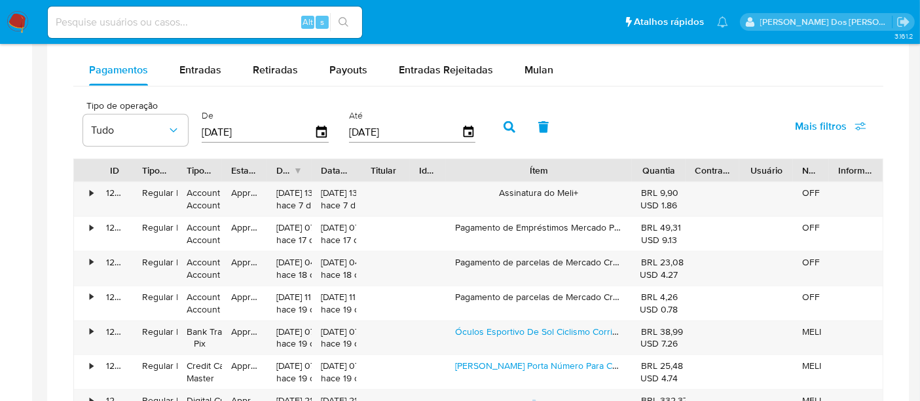
drag, startPoint x: 587, startPoint y: 174, endPoint x: 699, endPoint y: 178, distance: 112.0
click at [699, 178] on div "ID Tipo de operação Tipo / Método Estado Data de criação Data de aprovação Titu…" at bounding box center [478, 170] width 808 height 22
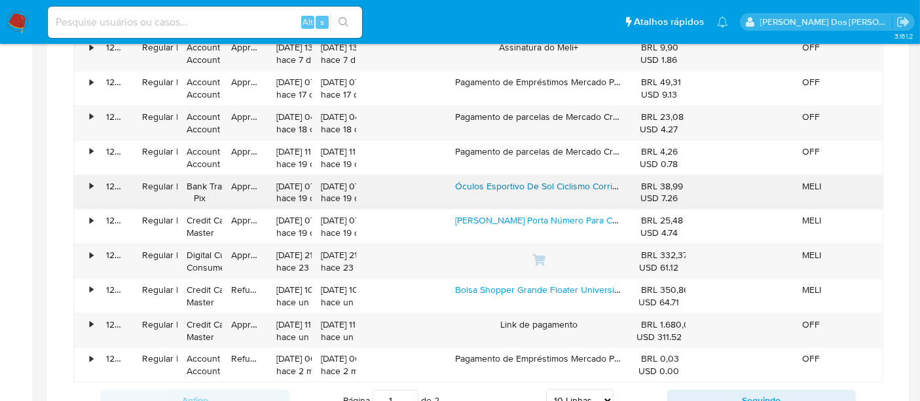
scroll to position [1091, 0]
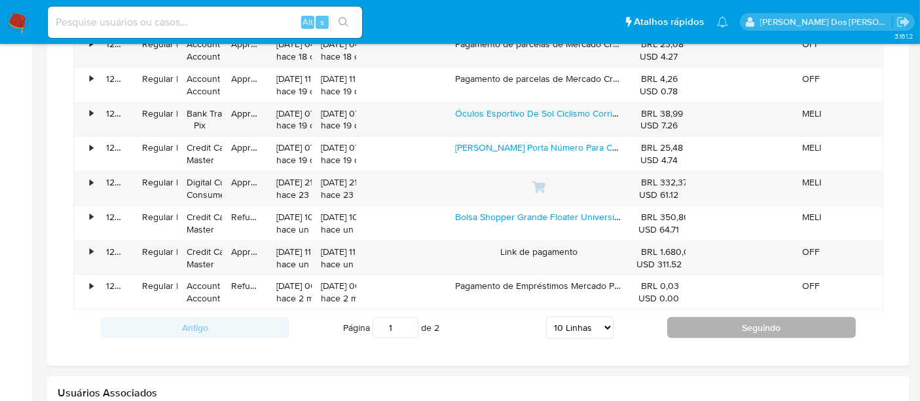
click at [687, 322] on button "Seguindo" at bounding box center [761, 327] width 189 height 21
type input "2"
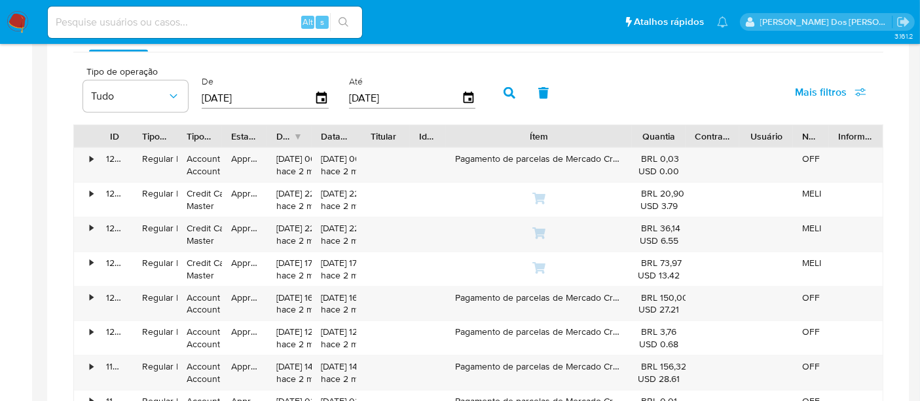
scroll to position [800, 0]
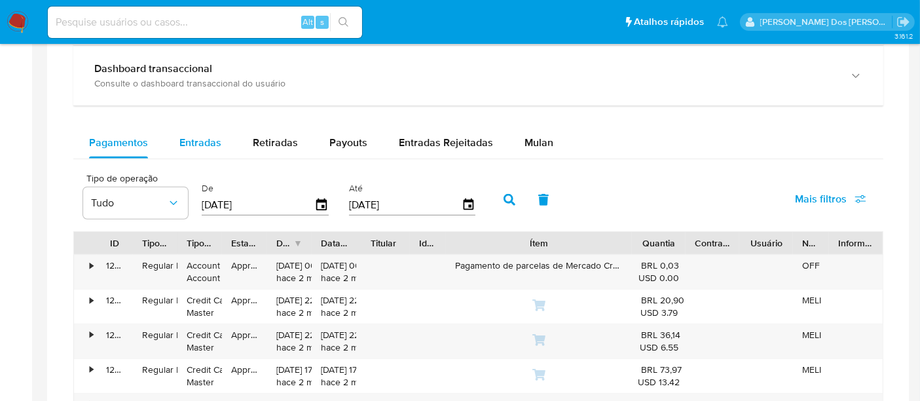
click at [213, 145] on span "Entradas" at bounding box center [200, 142] width 42 height 15
select select "10"
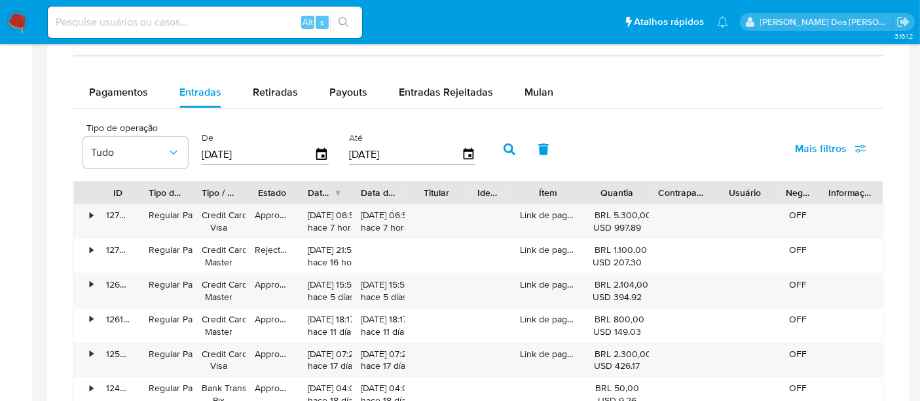
scroll to position [873, 0]
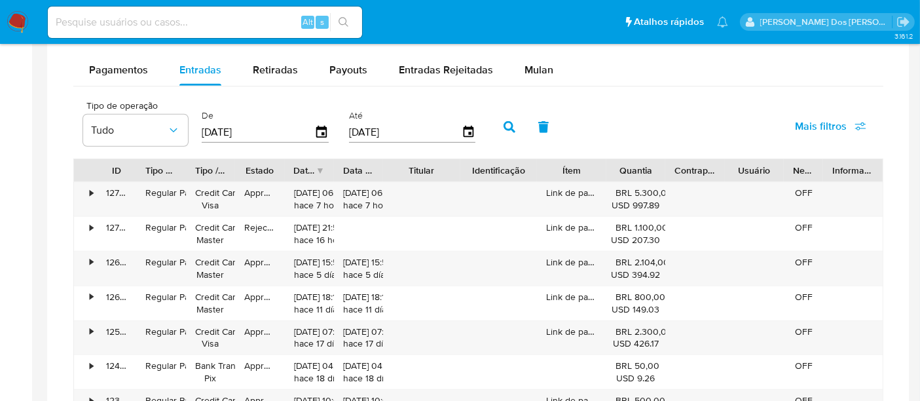
drag, startPoint x: 488, startPoint y: 171, endPoint x: 475, endPoint y: 175, distance: 13.7
click at [476, 175] on div "ID Tipo de operação Tipo / Método Estado Data de criação Data de aprovação Titu…" at bounding box center [478, 170] width 808 height 22
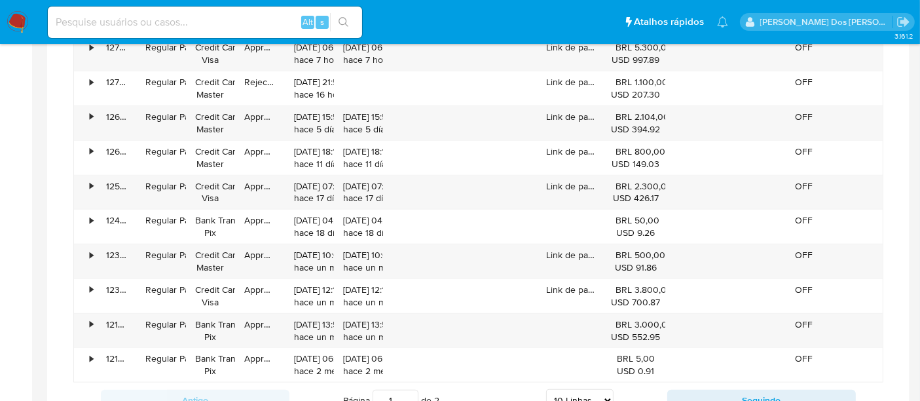
scroll to position [1091, 0]
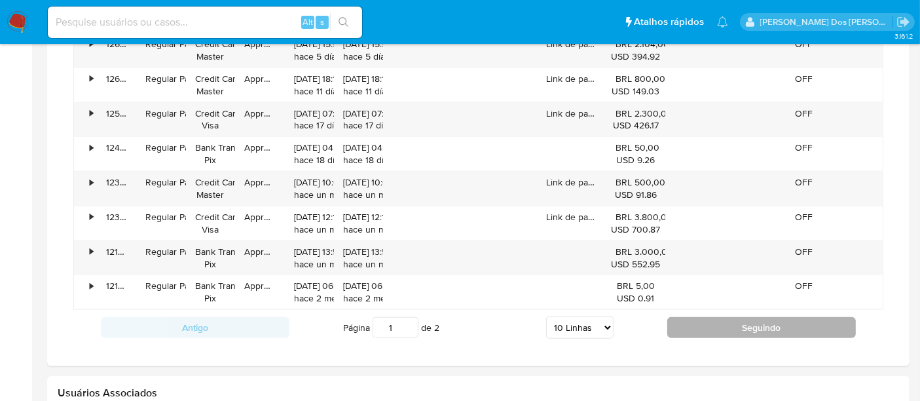
click at [723, 326] on button "Seguindo" at bounding box center [761, 327] width 189 height 21
type input "2"
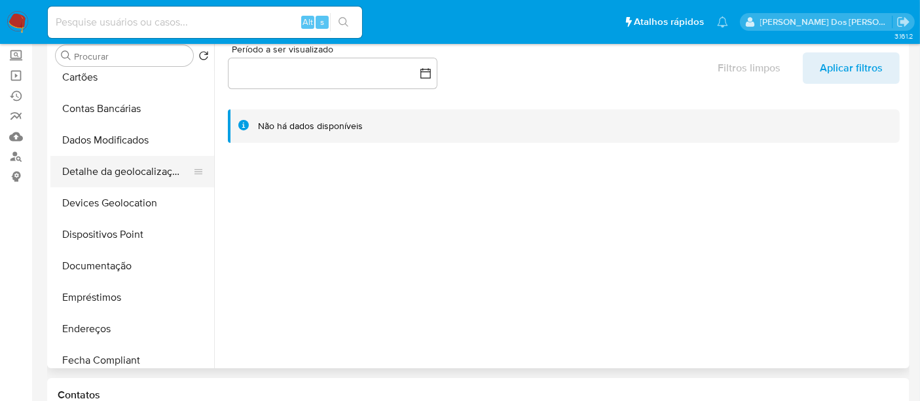
scroll to position [145, 0]
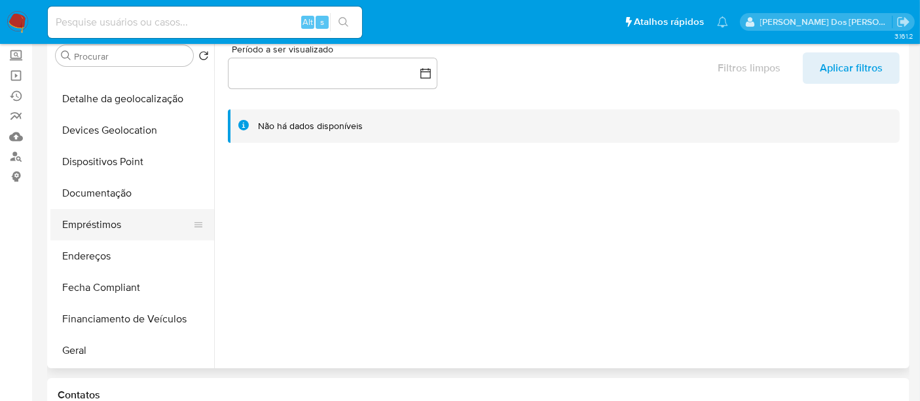
click at [106, 230] on button "Empréstimos" at bounding box center [126, 224] width 153 height 31
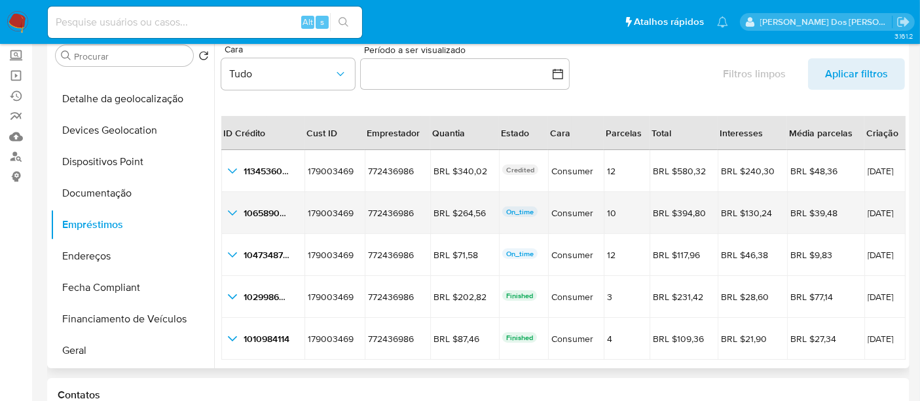
scroll to position [29, 0]
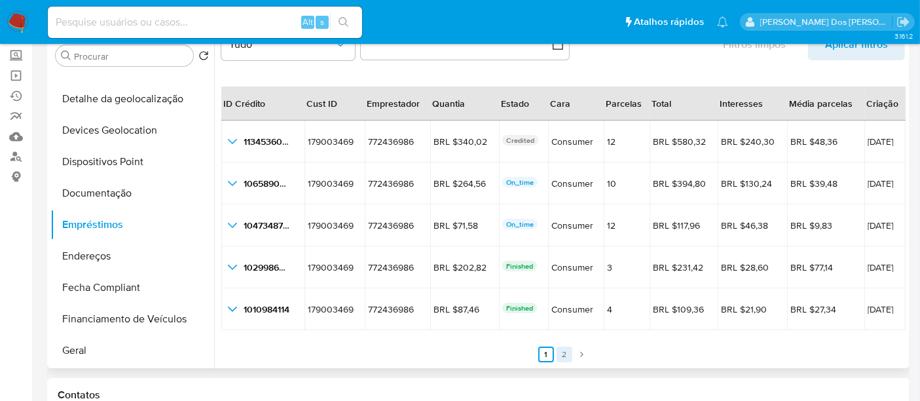
click at [559, 355] on link "2" at bounding box center [564, 354] width 16 height 16
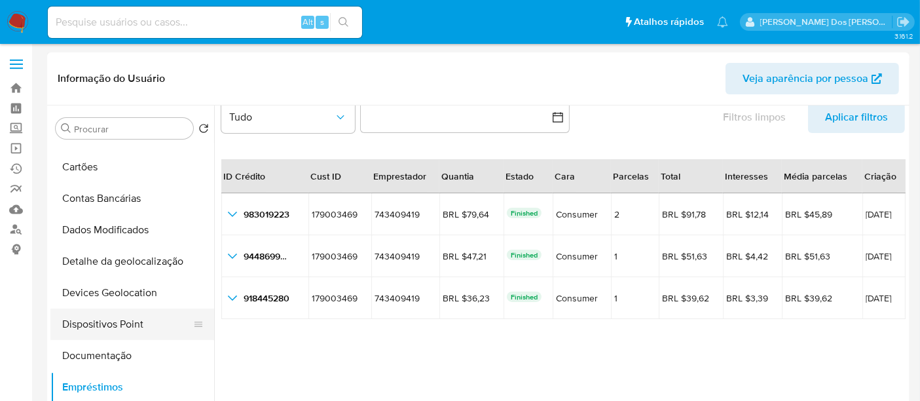
scroll to position [73, 0]
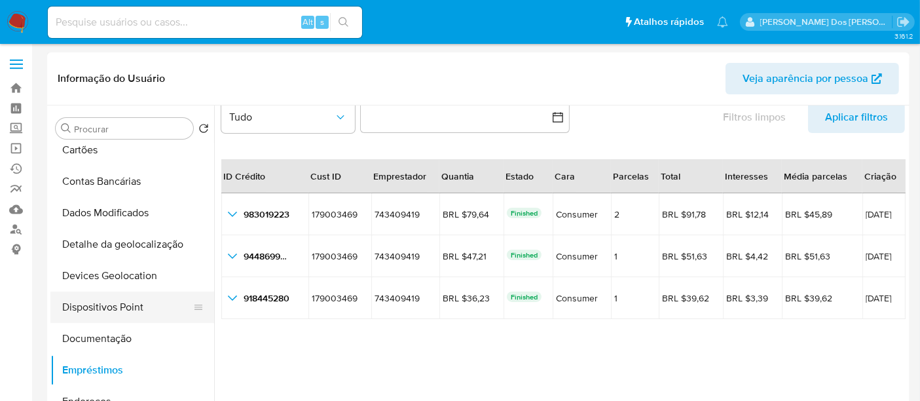
click at [105, 332] on button "Documentação" at bounding box center [132, 338] width 164 height 31
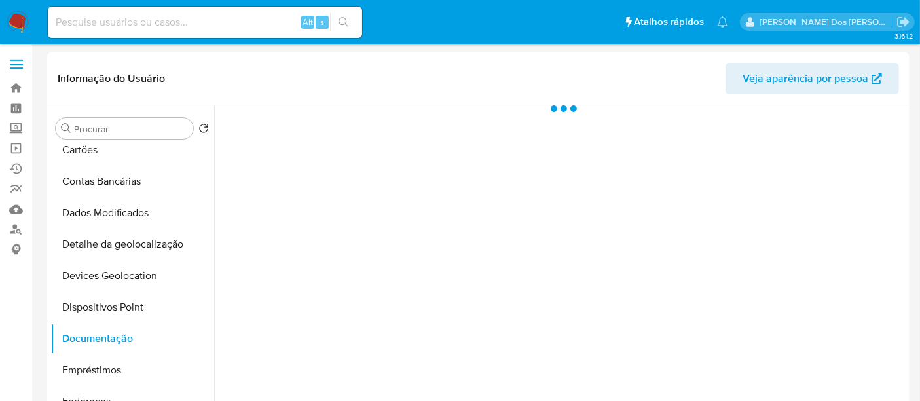
scroll to position [0, 0]
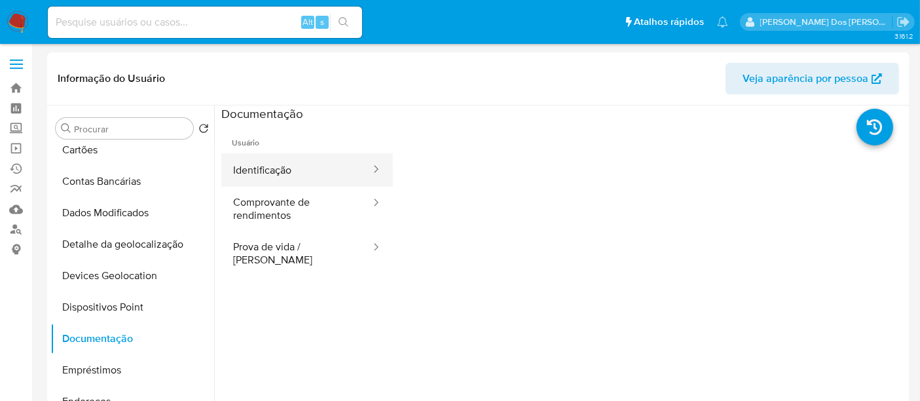
click at [255, 171] on button "Identificação" at bounding box center [296, 169] width 151 height 33
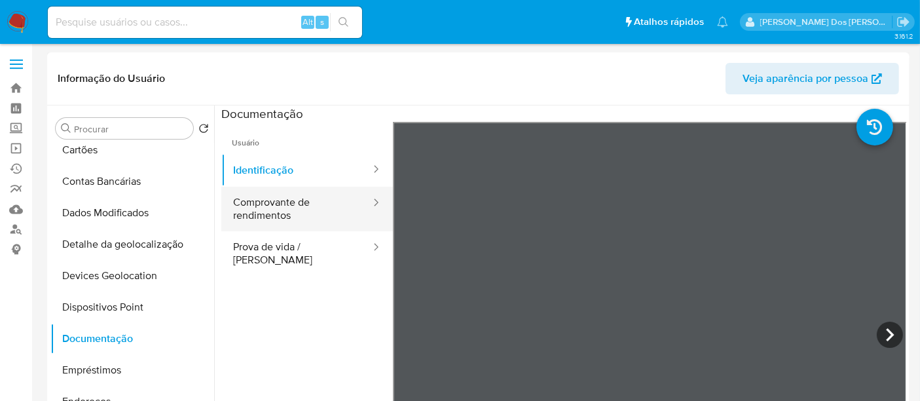
click at [273, 217] on button "Comprovante de rendimentos" at bounding box center [296, 209] width 151 height 45
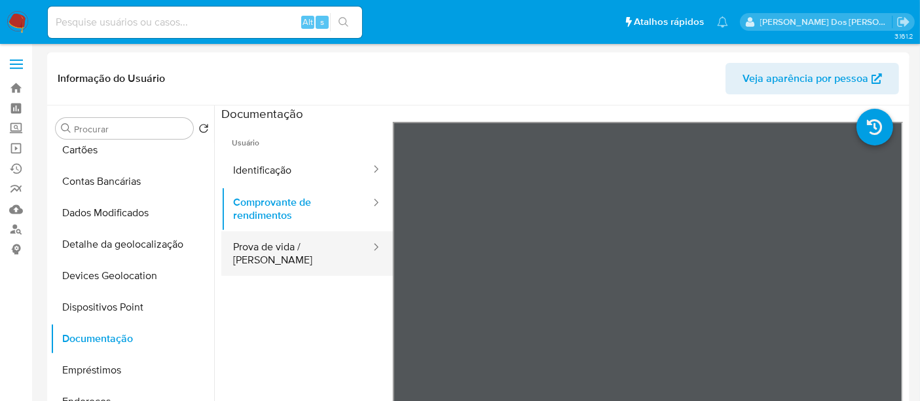
click at [327, 249] on button "Prova de vida / [PERSON_NAME]" at bounding box center [296, 253] width 151 height 45
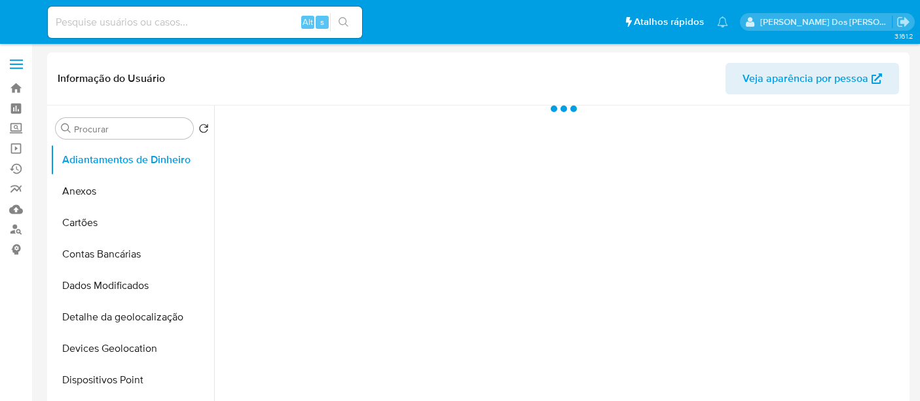
select select "10"
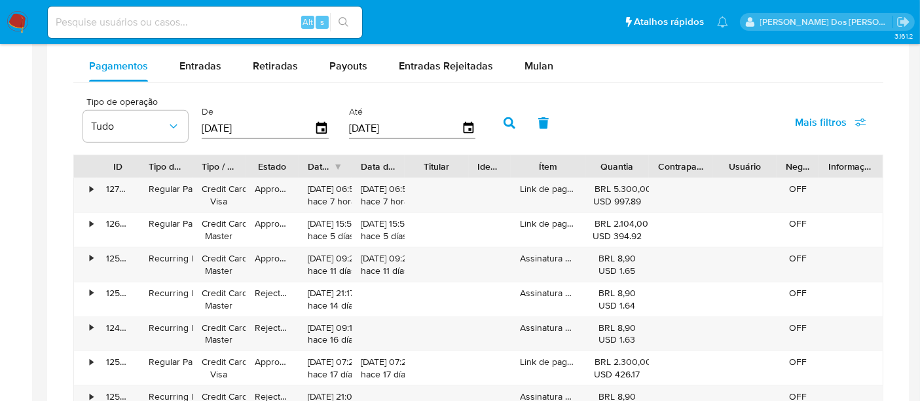
scroll to position [800, 0]
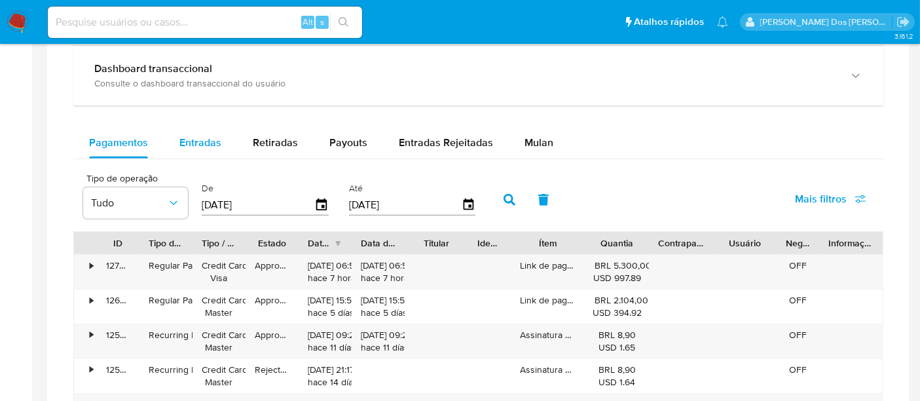
click at [206, 143] on span "Entradas" at bounding box center [200, 142] width 42 height 15
select select "10"
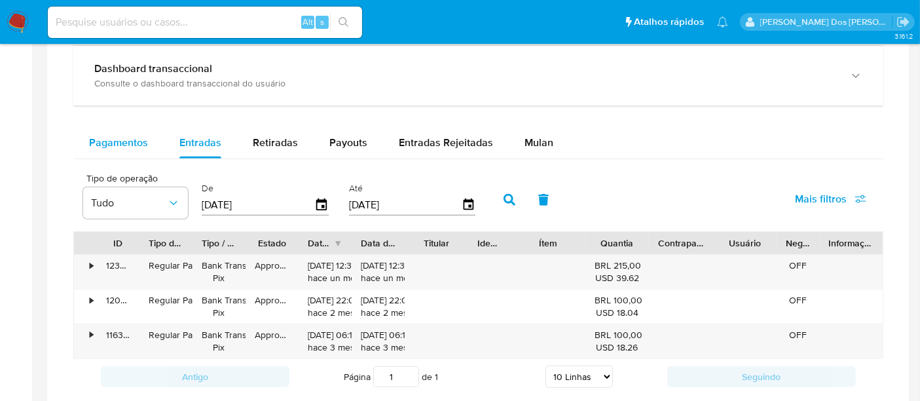
click at [124, 148] on div "Pagamentos" at bounding box center [118, 142] width 59 height 31
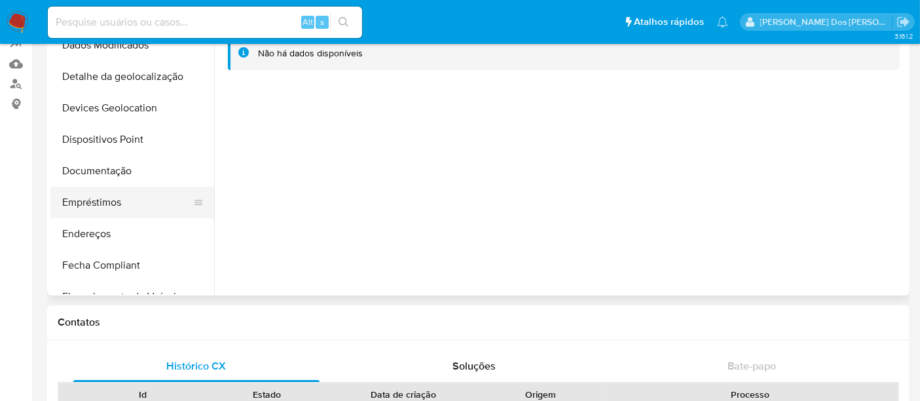
scroll to position [73, 0]
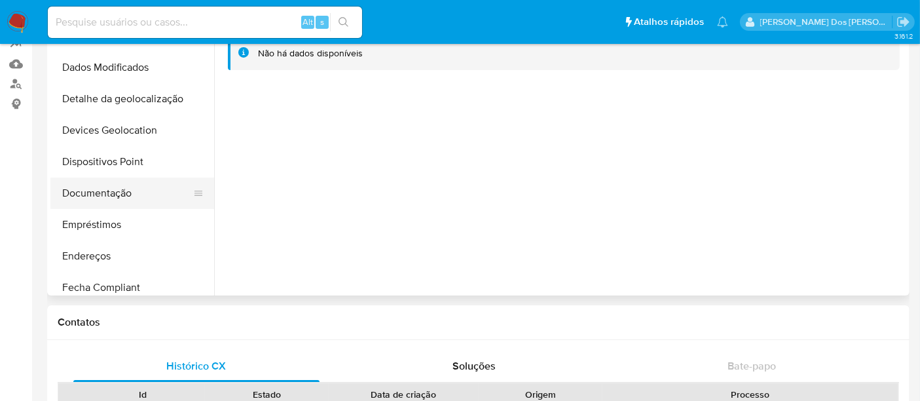
click at [105, 188] on button "Documentação" at bounding box center [126, 192] width 153 height 31
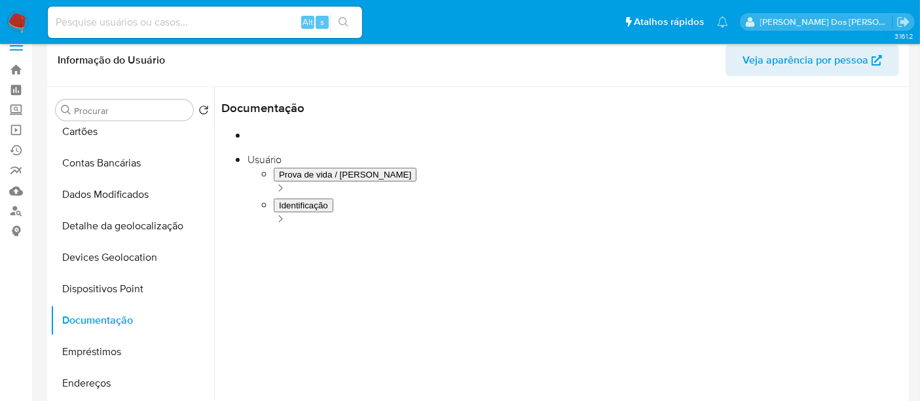
scroll to position [0, 0]
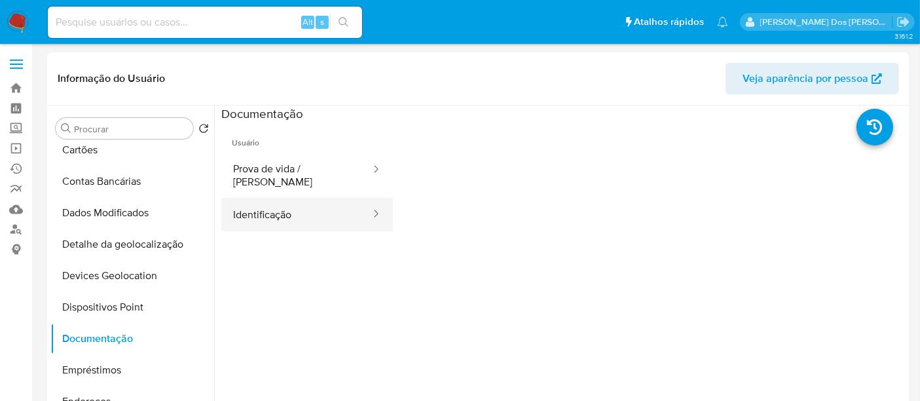
click at [294, 204] on button "Identificação" at bounding box center [296, 214] width 151 height 33
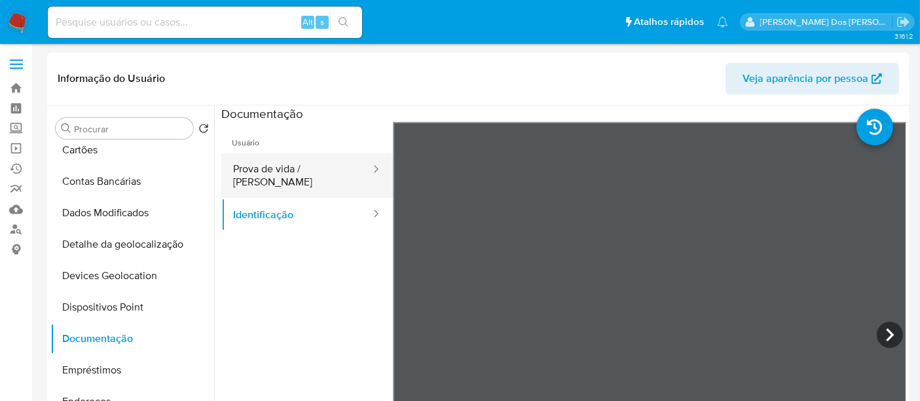
click at [325, 172] on button "Prova de vida / [PERSON_NAME]" at bounding box center [296, 175] width 151 height 45
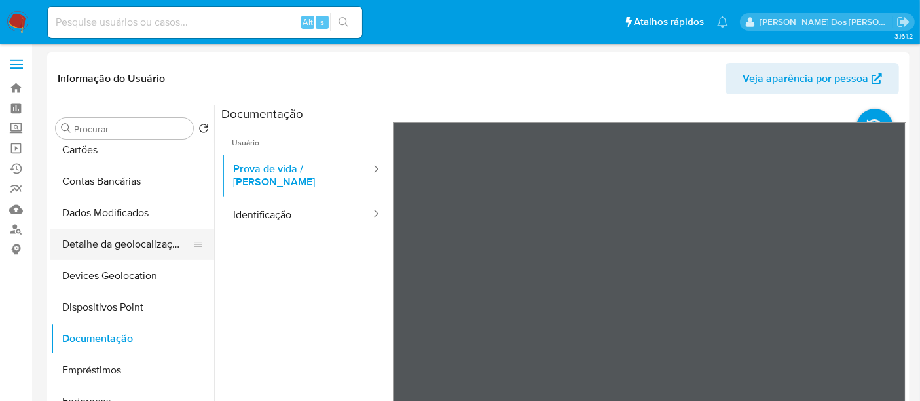
scroll to position [218, 0]
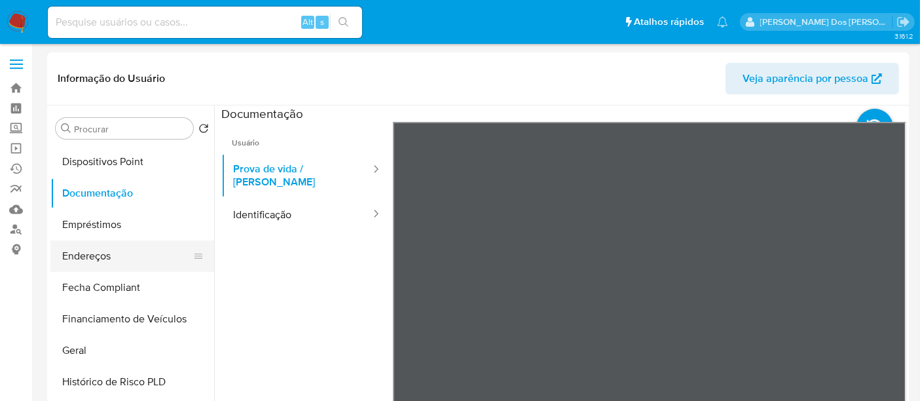
click at [102, 253] on button "Endereços" at bounding box center [126, 255] width 153 height 31
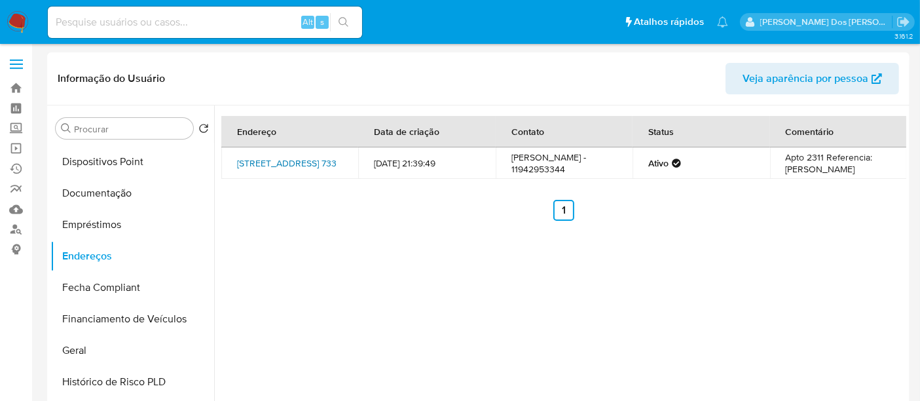
click at [285, 170] on link "Praça Barão De Itaqui 733, São Paulo, São Paulo, 03310020, Brasil 733" at bounding box center [286, 162] width 99 height 13
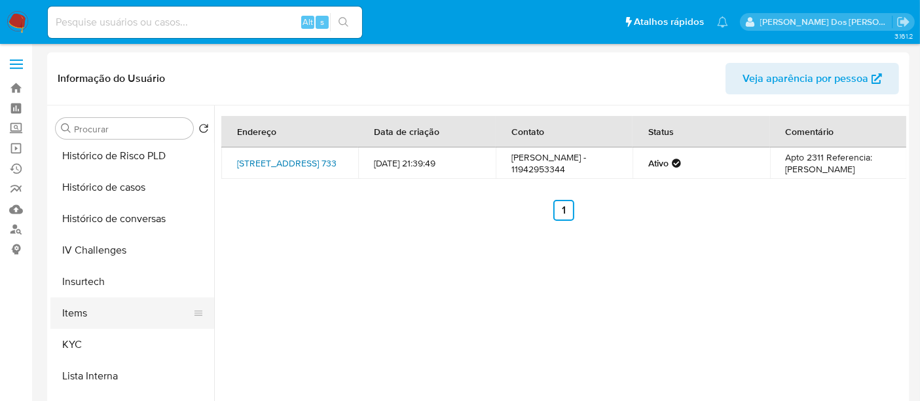
scroll to position [509, 0]
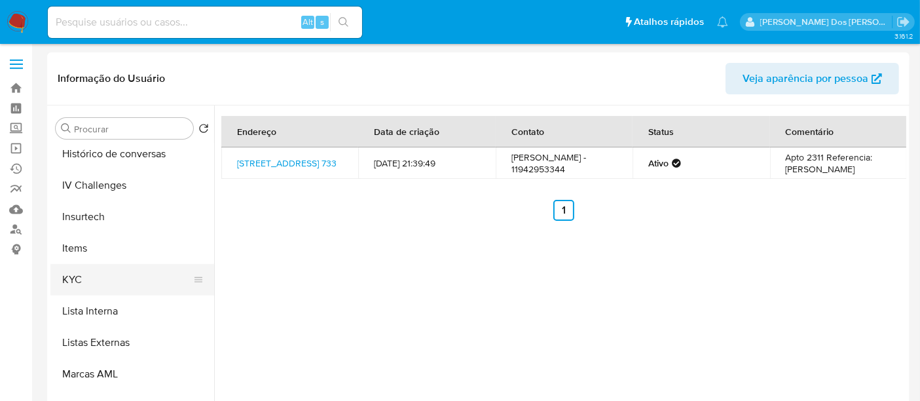
click at [71, 274] on button "KYC" at bounding box center [126, 279] width 153 height 31
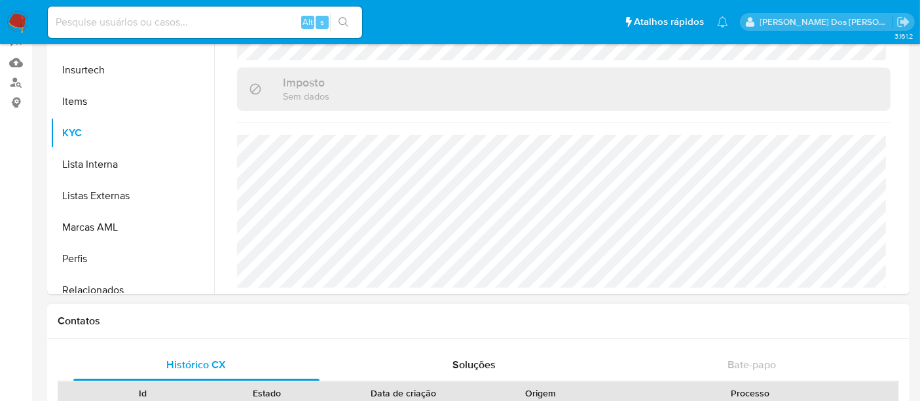
scroll to position [145, 0]
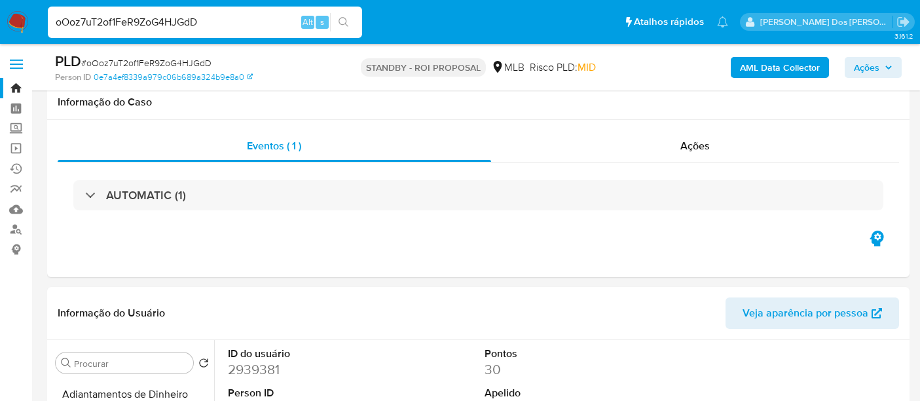
select select "10"
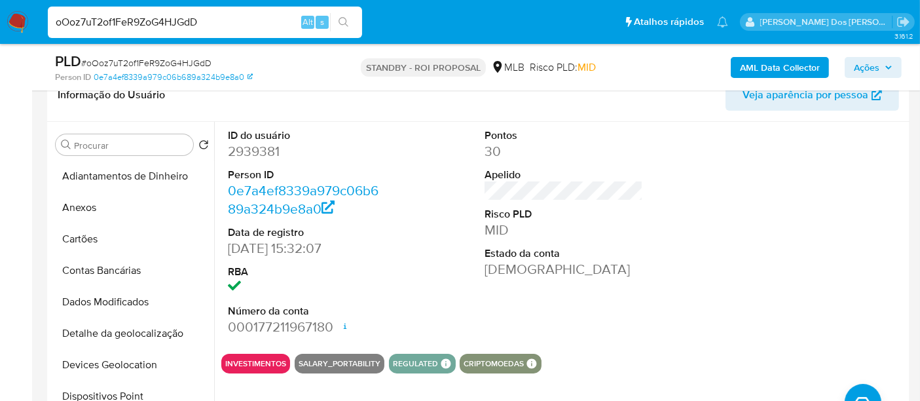
scroll to position [242, 0]
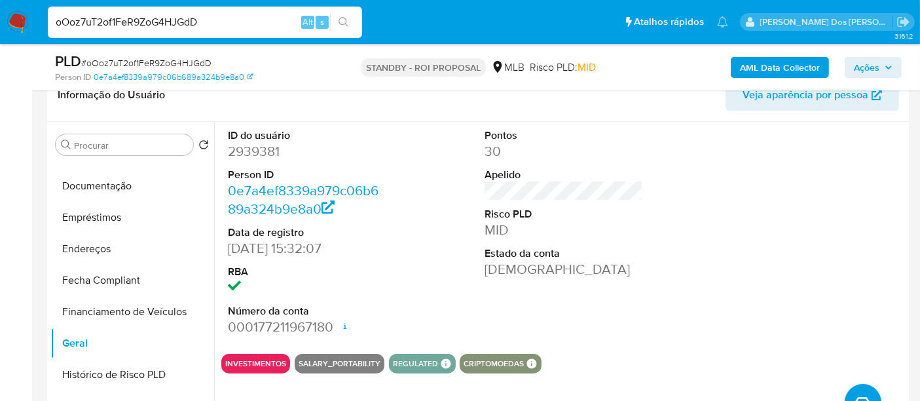
click at [149, 22] on input "oOoz7uT2of1FeR9ZoG4HJGdD" at bounding box center [205, 22] width 314 height 17
paste input "56l92f9Hna2AP4YcUiLjWeOC"
type input "56l92f9Hna2AP4YcUiLjWeOC"
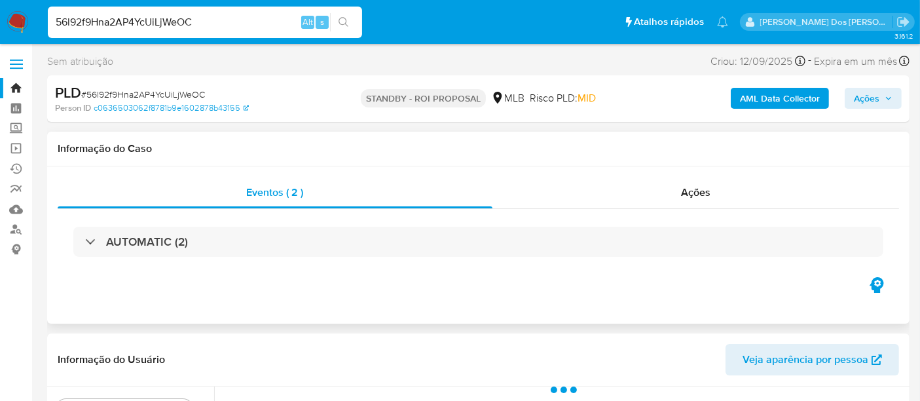
select select "10"
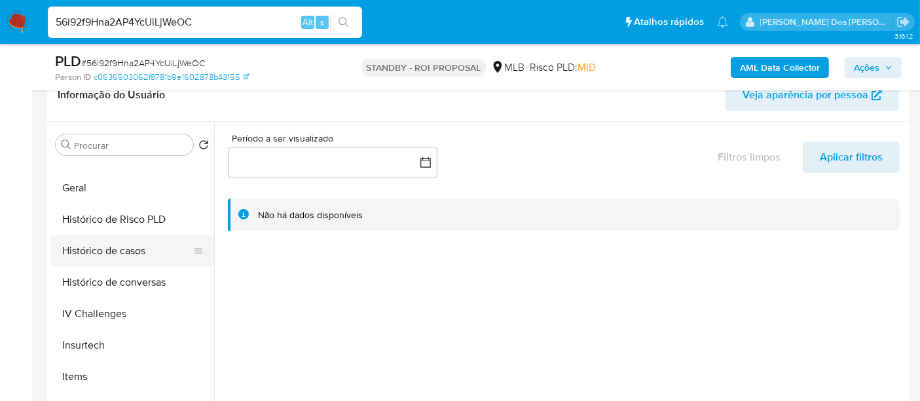
scroll to position [436, 0]
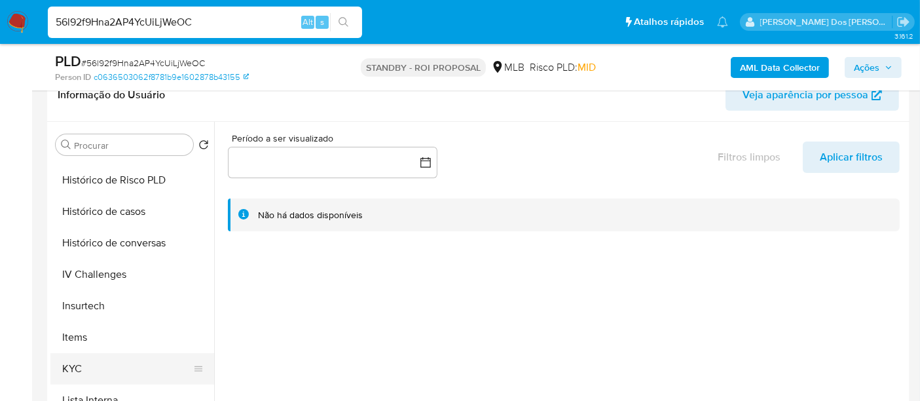
click at [82, 361] on button "KYC" at bounding box center [126, 368] width 153 height 31
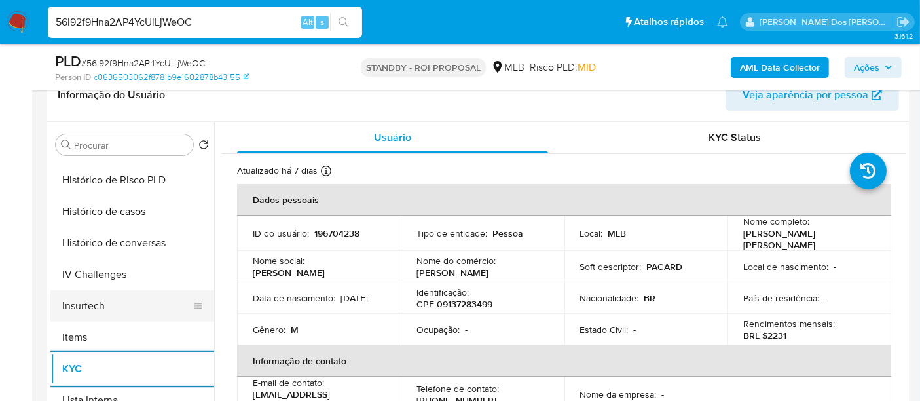
scroll to position [363, 0]
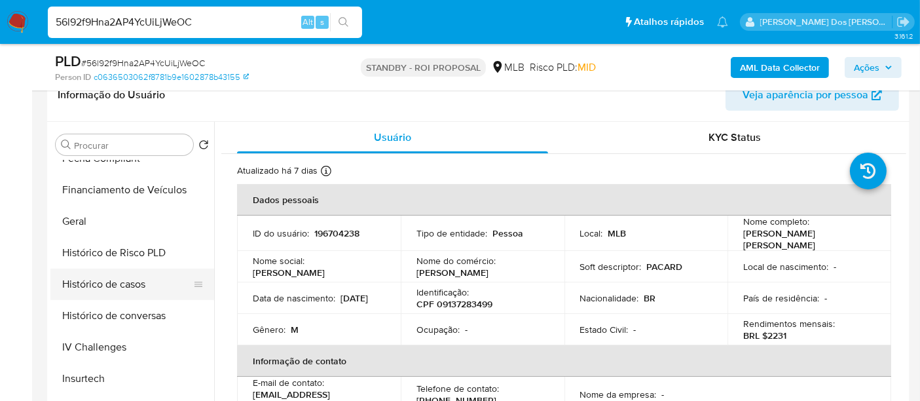
click at [121, 279] on button "Histórico de casos" at bounding box center [126, 283] width 153 height 31
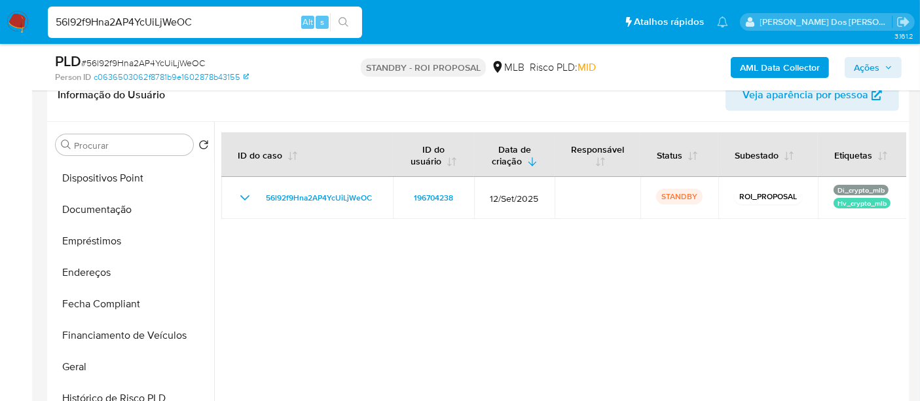
scroll to position [145, 0]
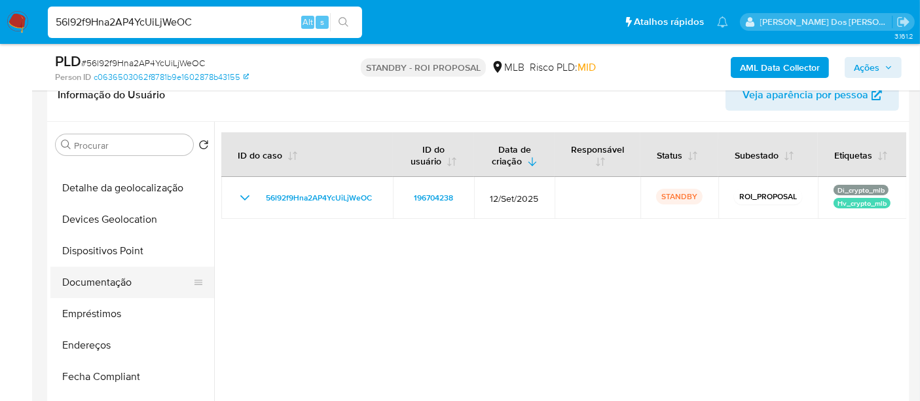
click at [108, 291] on button "Documentação" at bounding box center [126, 281] width 153 height 31
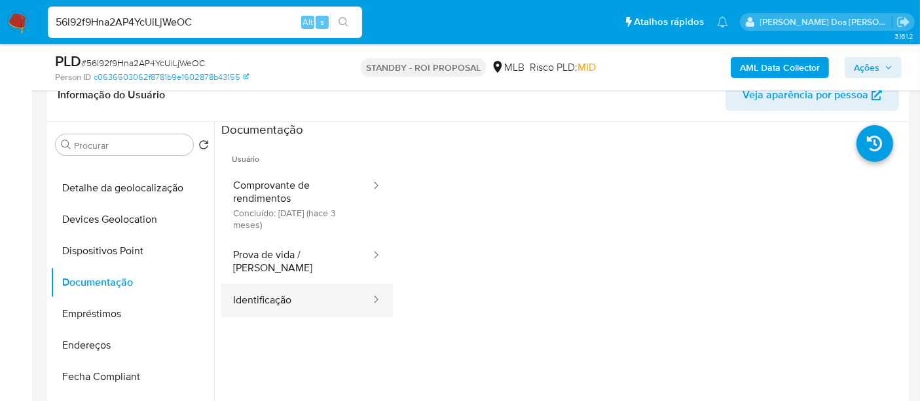
click at [264, 283] on button "Identificação" at bounding box center [296, 299] width 151 height 33
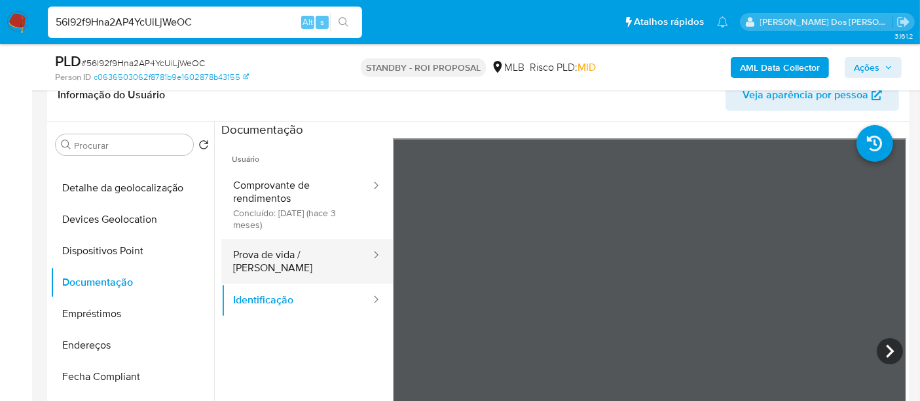
click at [311, 251] on button "Prova de vida / [PERSON_NAME]" at bounding box center [296, 261] width 151 height 45
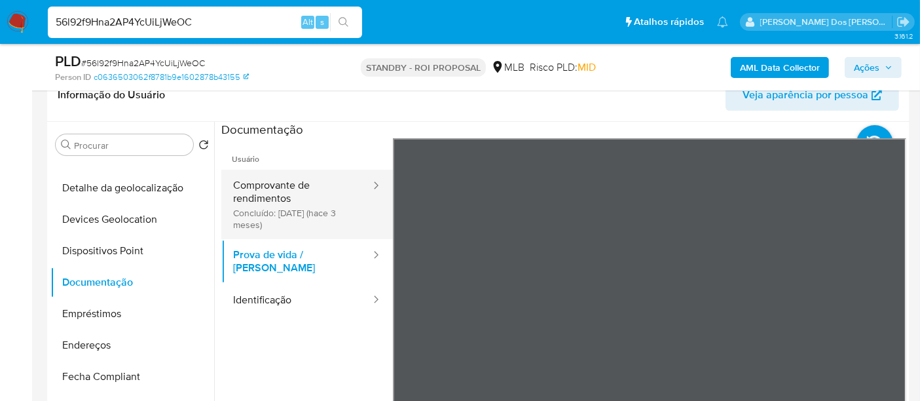
click at [251, 202] on button "Comprovante de rendimentos Concluído: [DATE] (hace 3 meses)" at bounding box center [296, 204] width 151 height 69
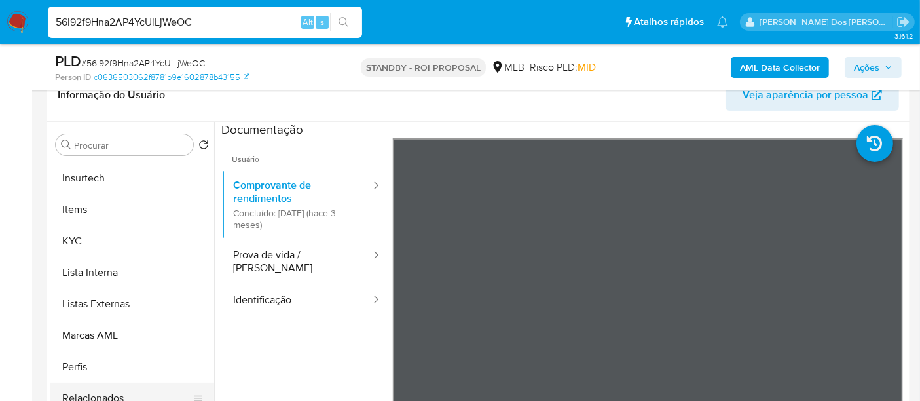
scroll to position [655, 0]
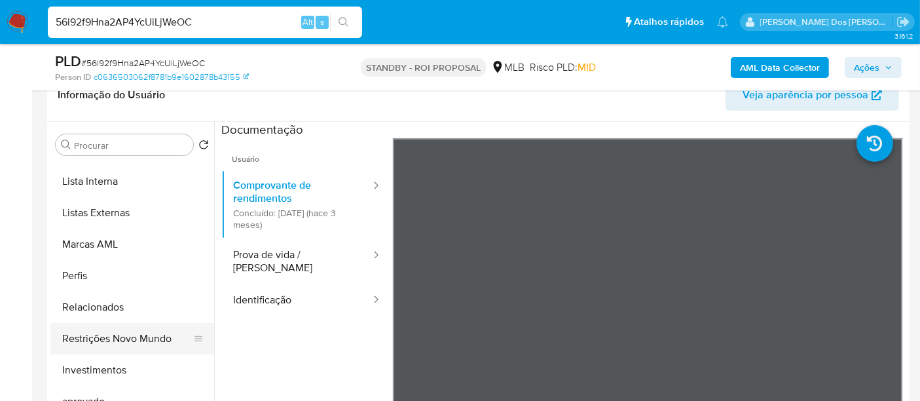
click at [131, 334] on button "Restrições Novo Mundo" at bounding box center [126, 338] width 153 height 31
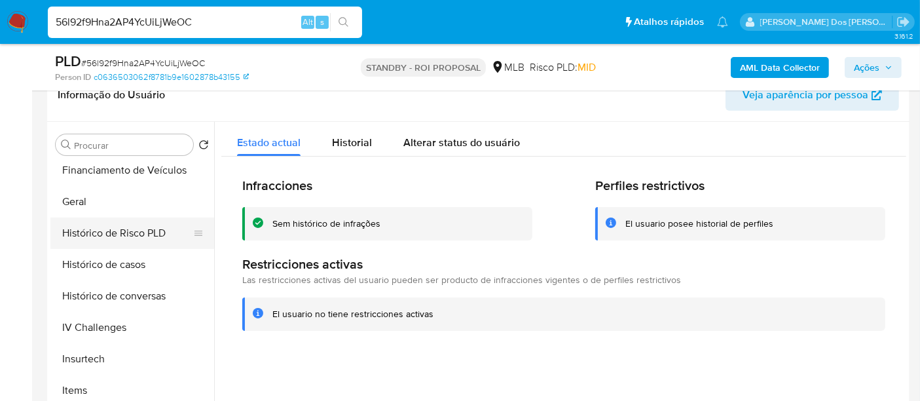
scroll to position [363, 0]
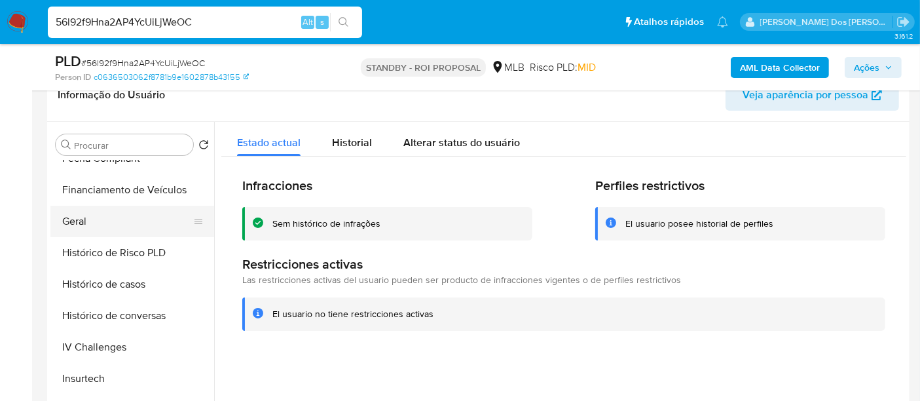
click at [82, 216] on button "Geral" at bounding box center [126, 221] width 153 height 31
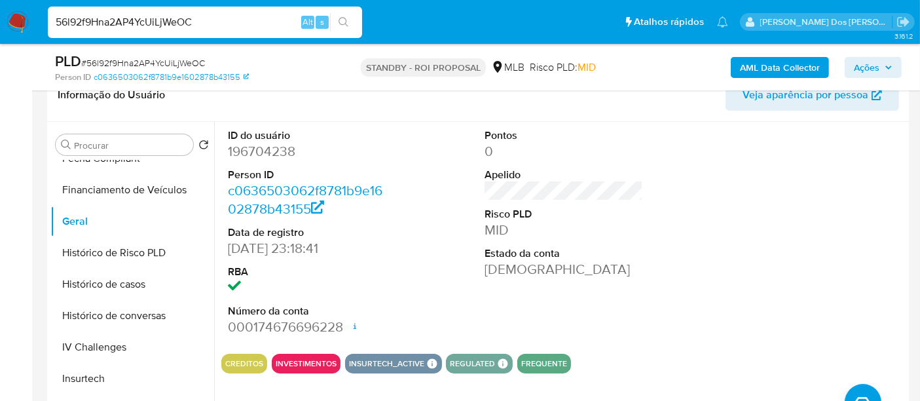
click at [181, 21] on input "56l92f9Hna2AP4YcUiLjWeOC" at bounding box center [205, 22] width 314 height 17
paste input "dVBsjbXuTiozDoNGaH6IQ6Wn"
type input "dVBsjbXuTiozDoNGaH6IQ6Wn"
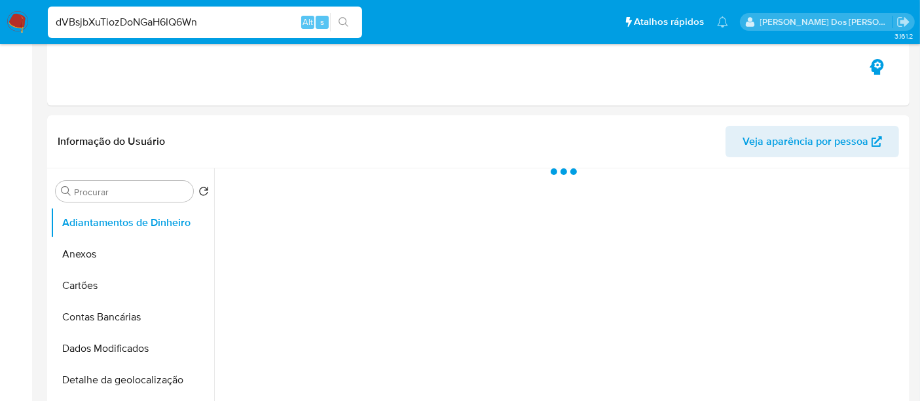
select select "10"
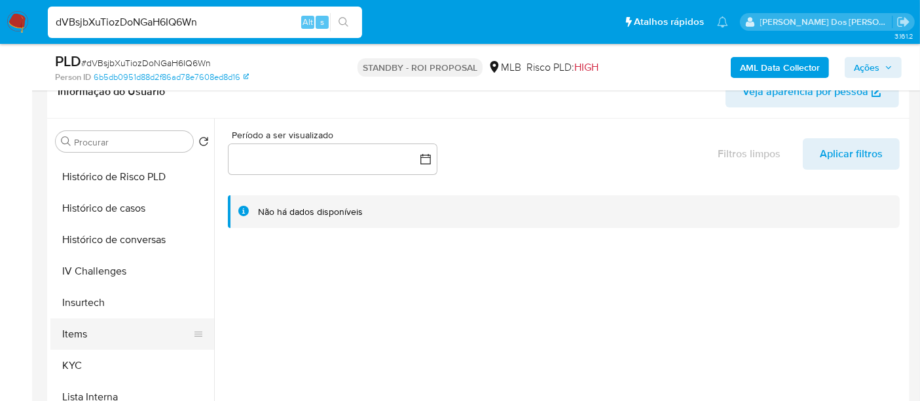
scroll to position [291, 0]
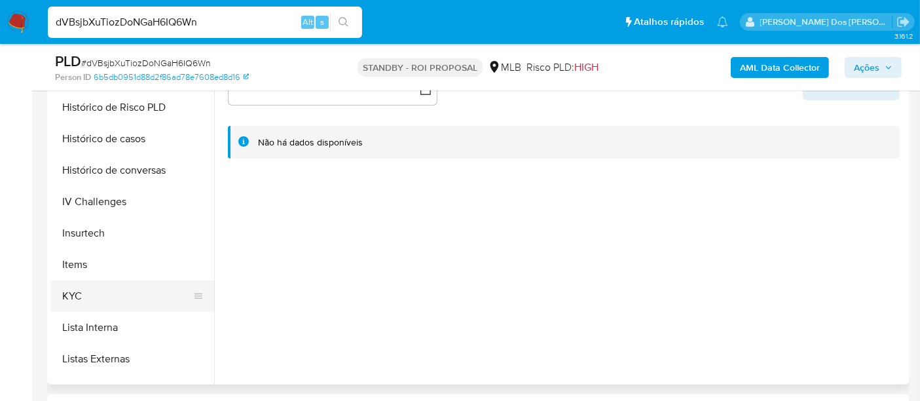
click at [63, 293] on button "KYC" at bounding box center [126, 295] width 153 height 31
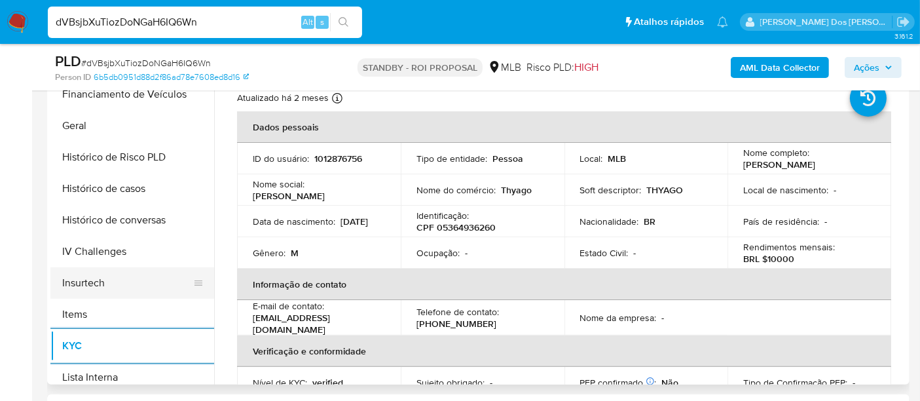
scroll to position [363, 0]
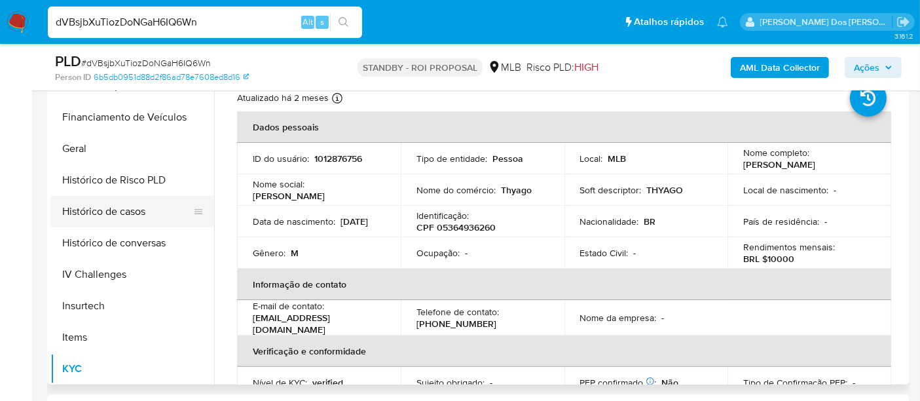
click at [118, 211] on button "Histórico de casos" at bounding box center [126, 211] width 153 height 31
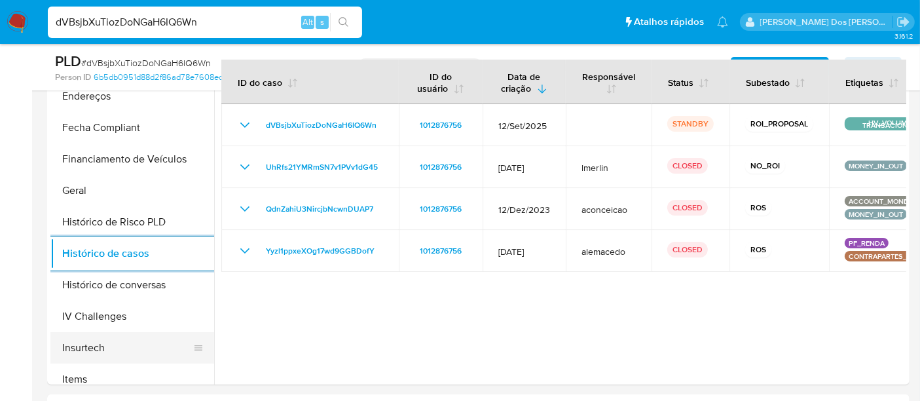
scroll to position [145, 0]
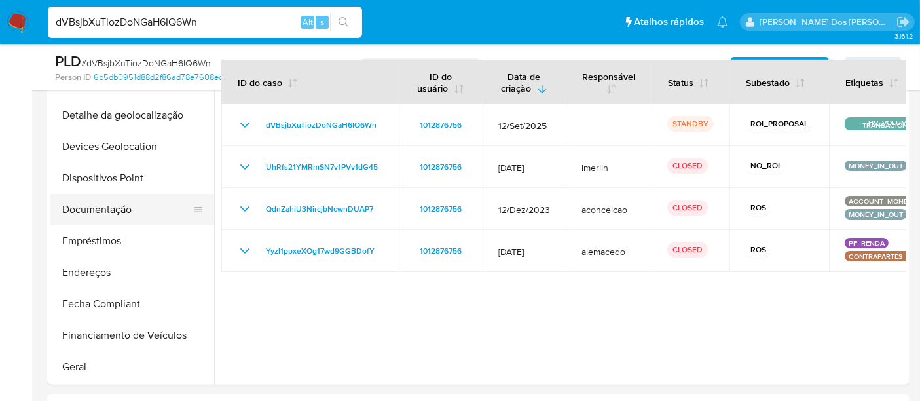
click at [106, 212] on button "Documentação" at bounding box center [126, 209] width 153 height 31
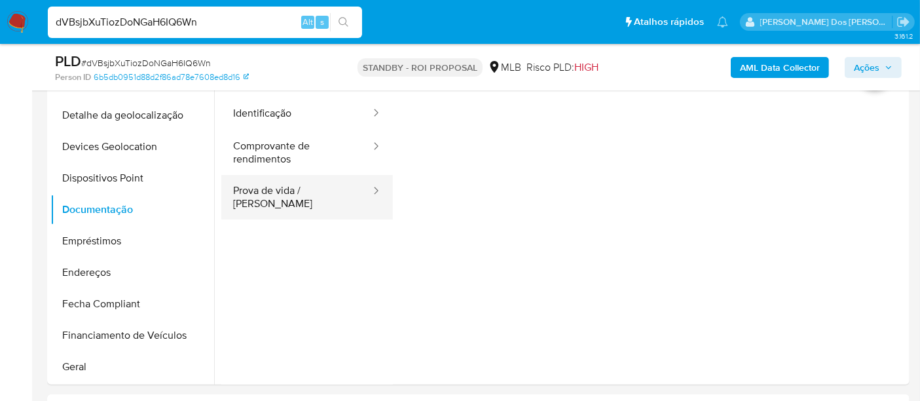
click at [256, 201] on button "Prova de vida / [PERSON_NAME]" at bounding box center [296, 197] width 151 height 45
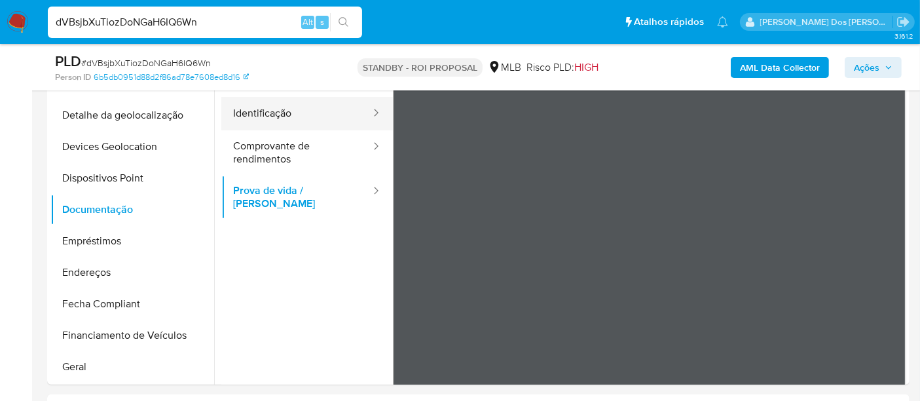
click at [269, 107] on button "Identificação" at bounding box center [296, 113] width 151 height 33
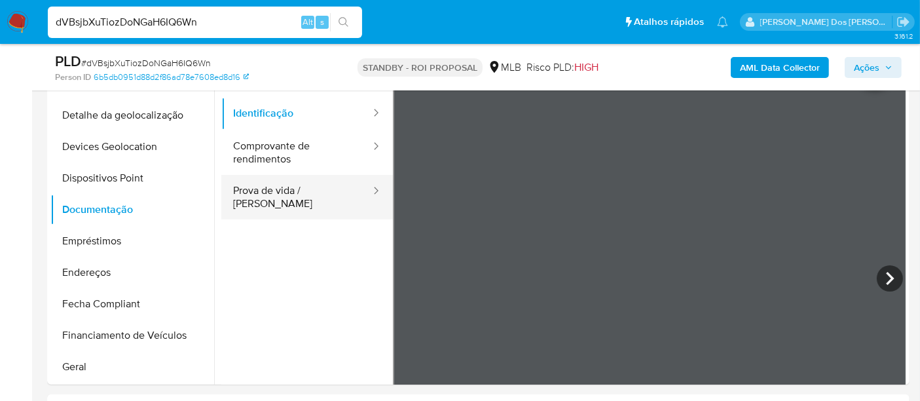
click at [304, 183] on button "Prova de vida / [PERSON_NAME]" at bounding box center [296, 197] width 151 height 45
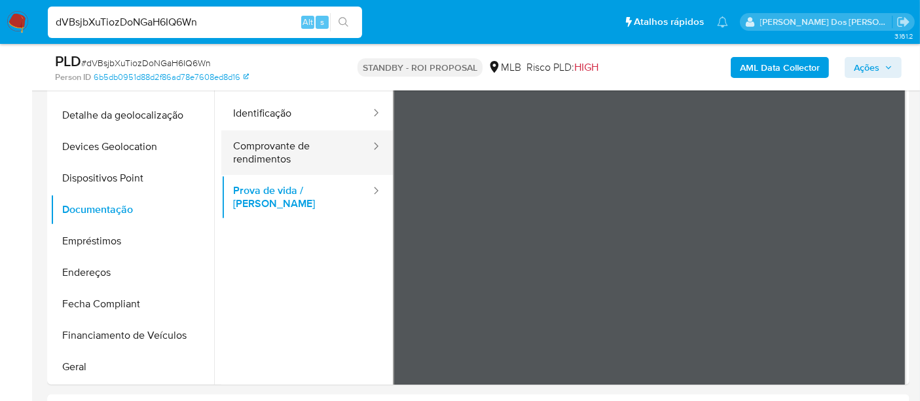
click at [240, 149] on button "Comprovante de rendimentos" at bounding box center [296, 152] width 151 height 45
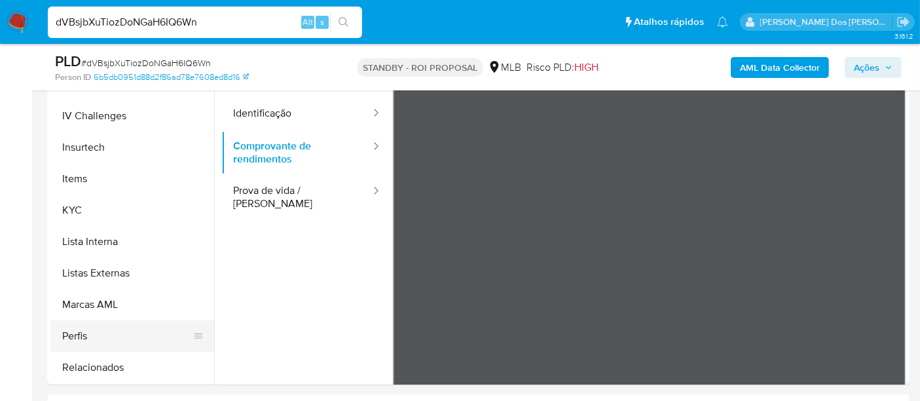
scroll to position [581, 0]
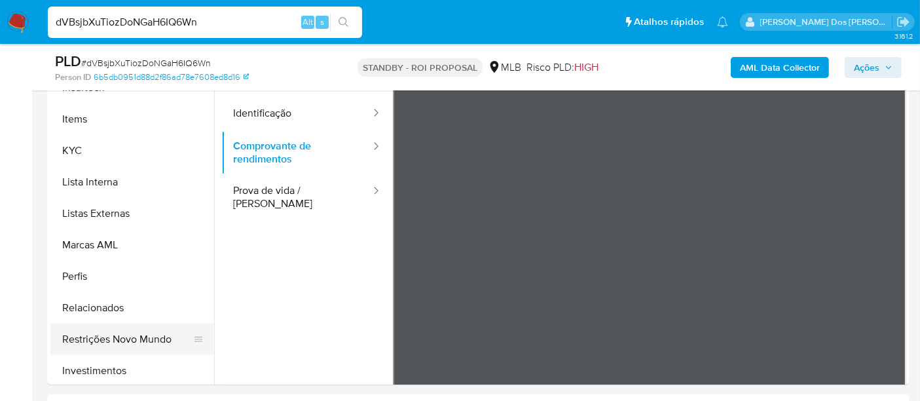
click at [119, 329] on button "Restrições Novo Mundo" at bounding box center [126, 338] width 153 height 31
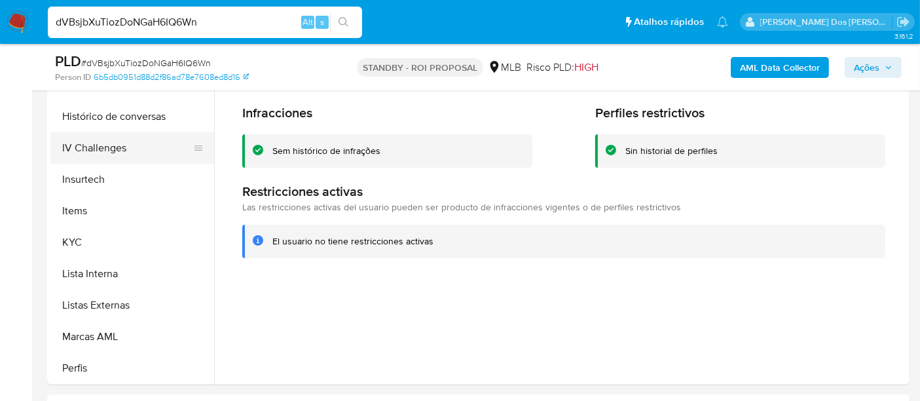
scroll to position [363, 0]
click at [69, 149] on button "Geral" at bounding box center [126, 148] width 153 height 31
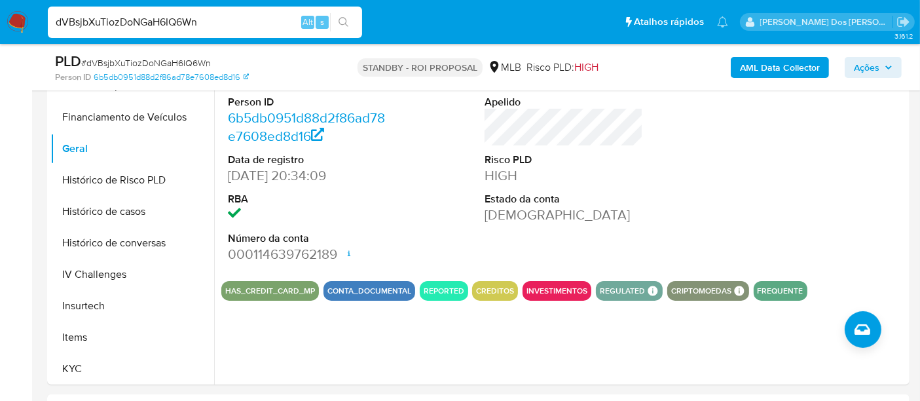
click at [192, 24] on input "dVBsjbXuTiozDoNGaH6IQ6Wn" at bounding box center [205, 22] width 314 height 17
click at [191, 23] on input "dVBsjbXuTiozDoNGaH6IQ6Wn" at bounding box center [205, 22] width 314 height 17
paste input "C51onlYmyEJFzG8Gg4Xmk9kx"
type input "C51onlYmyEJFzG8Gg4Xmk9kx"
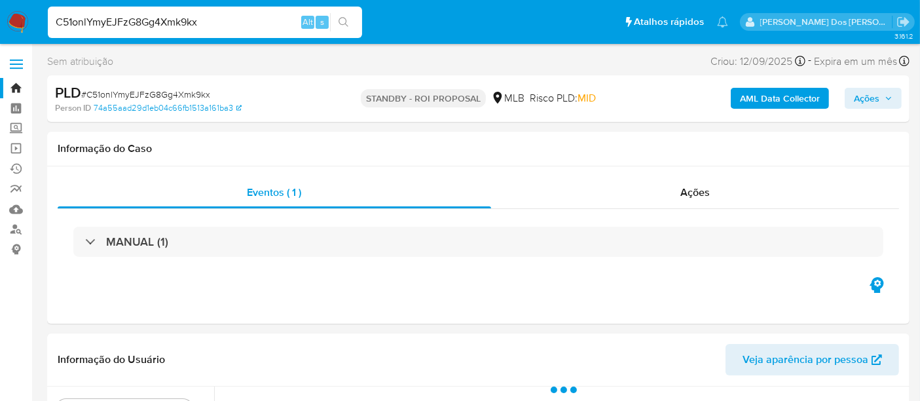
select select "10"
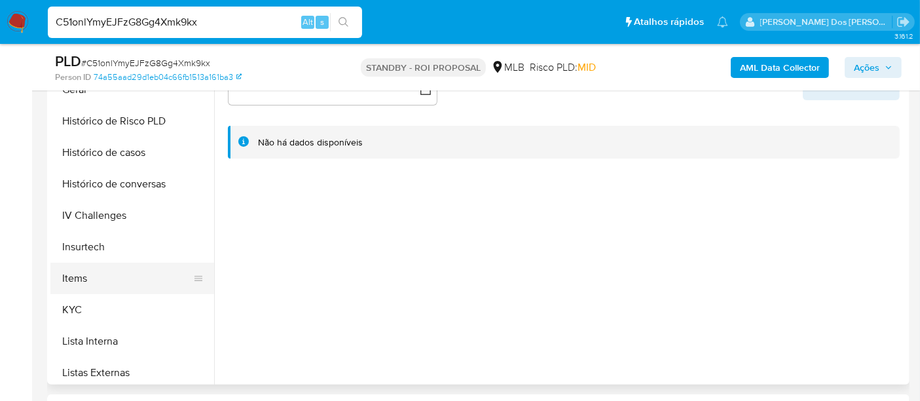
scroll to position [436, 0]
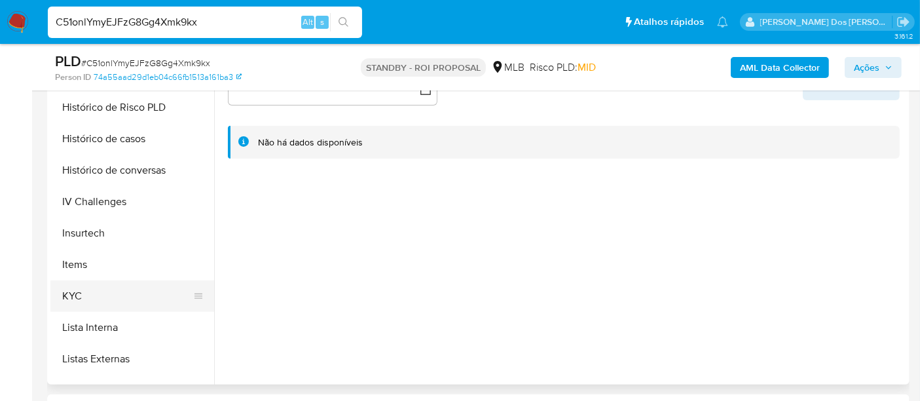
drag, startPoint x: 81, startPoint y: 288, endPoint x: 108, endPoint y: 281, distance: 27.6
click at [81, 289] on button "KYC" at bounding box center [126, 295] width 153 height 31
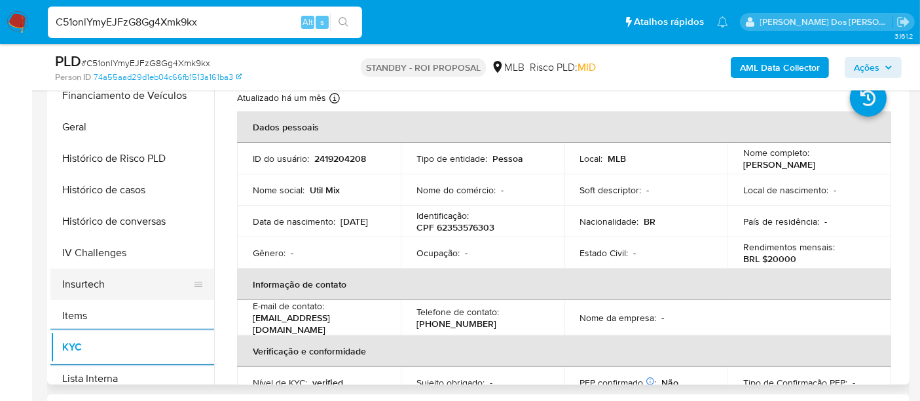
scroll to position [363, 0]
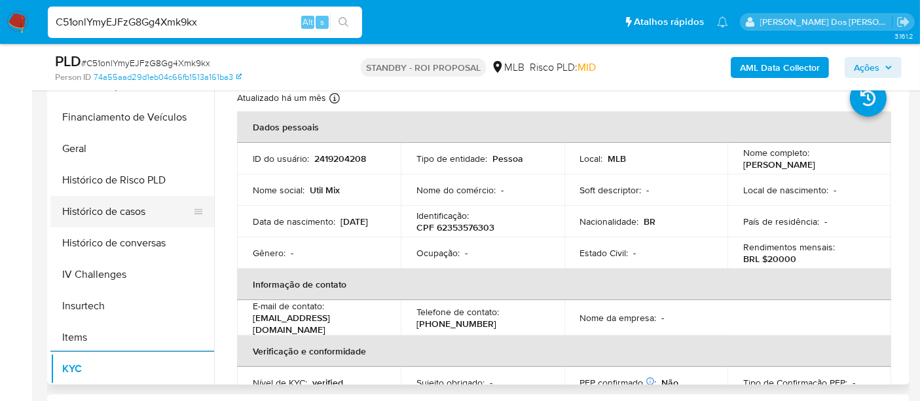
click at [121, 207] on button "Histórico de casos" at bounding box center [126, 211] width 153 height 31
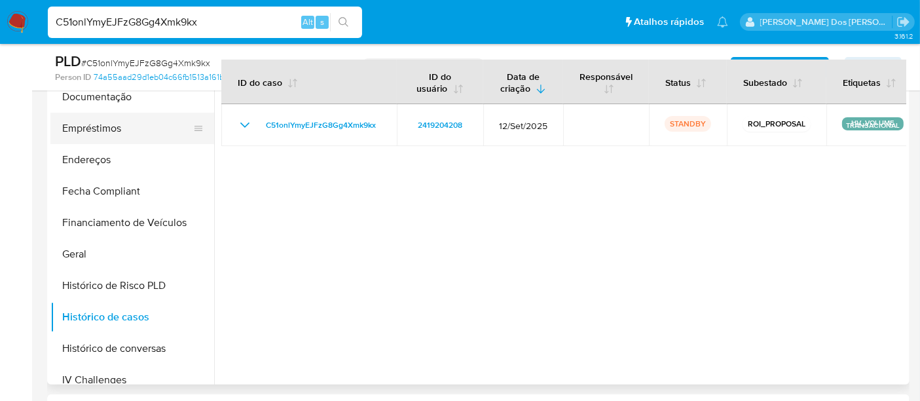
scroll to position [145, 0]
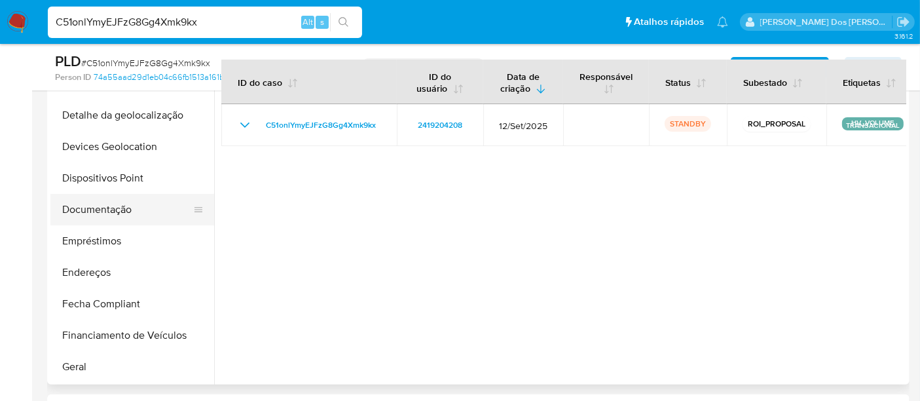
click at [105, 214] on button "Documentação" at bounding box center [126, 209] width 153 height 31
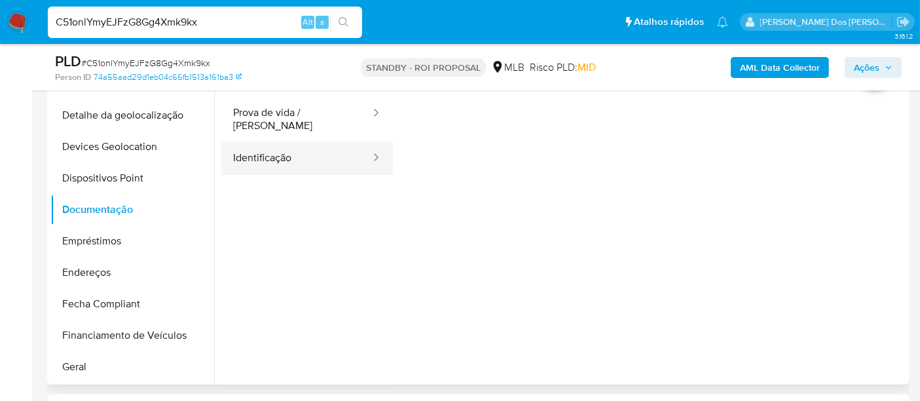
click at [273, 158] on button "Identificação" at bounding box center [296, 157] width 151 height 33
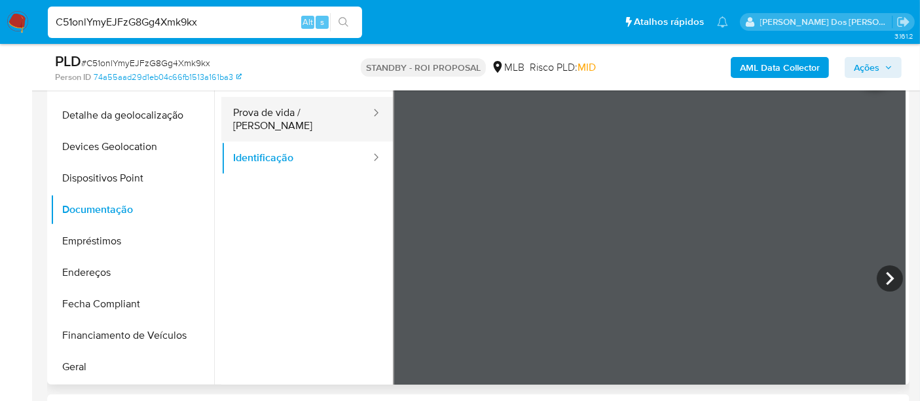
click at [297, 120] on button "Prova de vida / [PERSON_NAME]" at bounding box center [296, 119] width 151 height 45
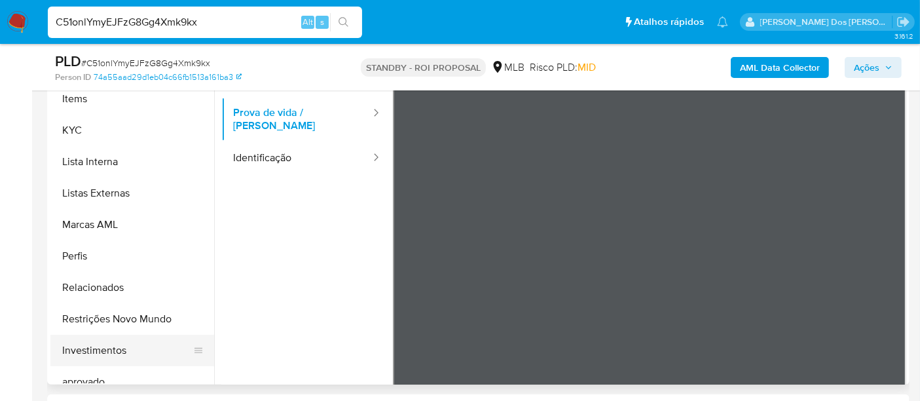
scroll to position [655, 0]
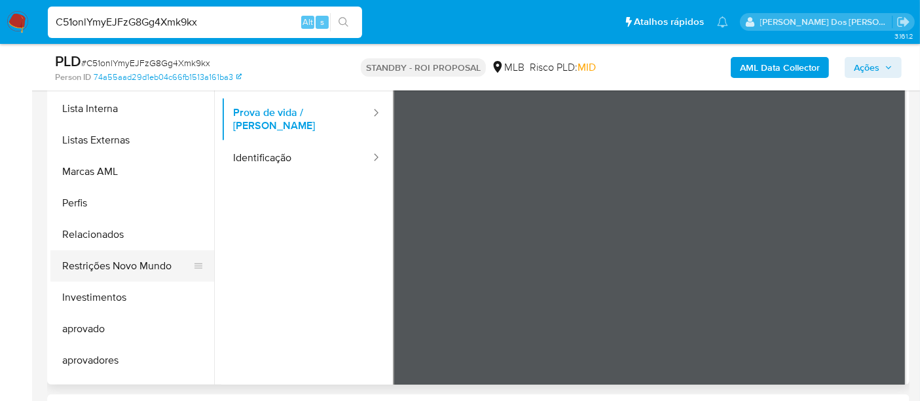
click at [149, 269] on button "Restrições Novo Mundo" at bounding box center [126, 265] width 153 height 31
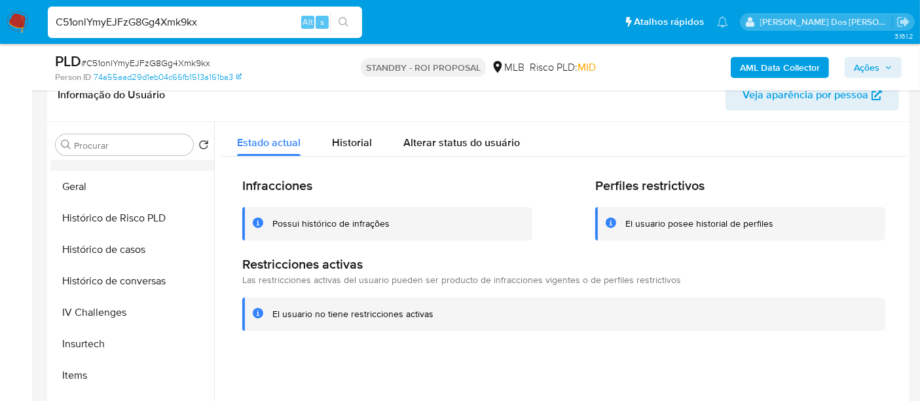
scroll to position [291, 0]
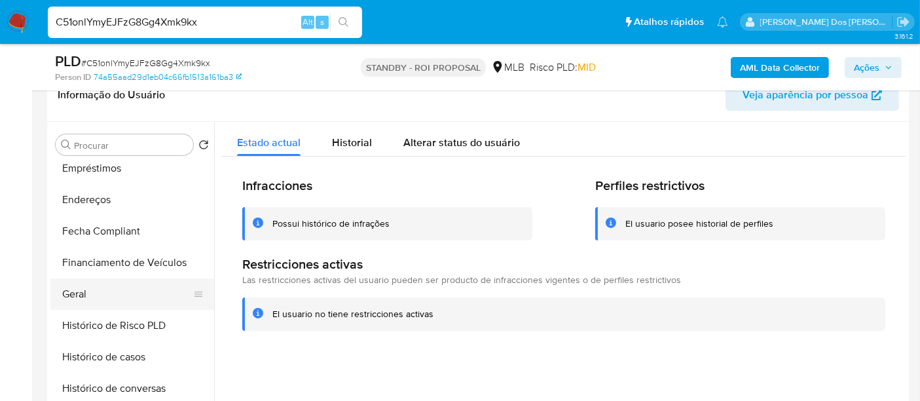
click at [73, 287] on button "Geral" at bounding box center [126, 293] width 153 height 31
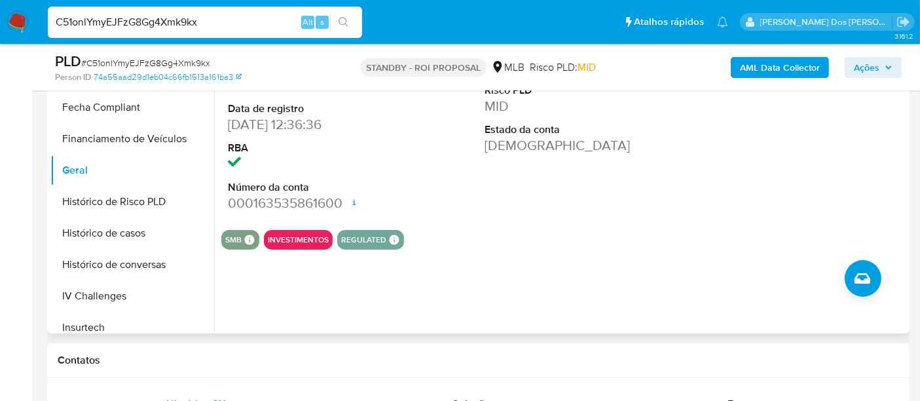
scroll to position [509, 0]
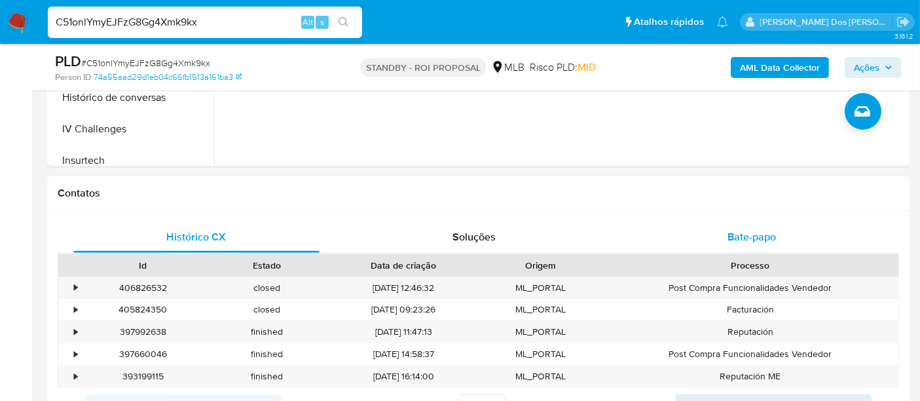
click at [732, 230] on span "Bate-papo" at bounding box center [751, 236] width 48 height 15
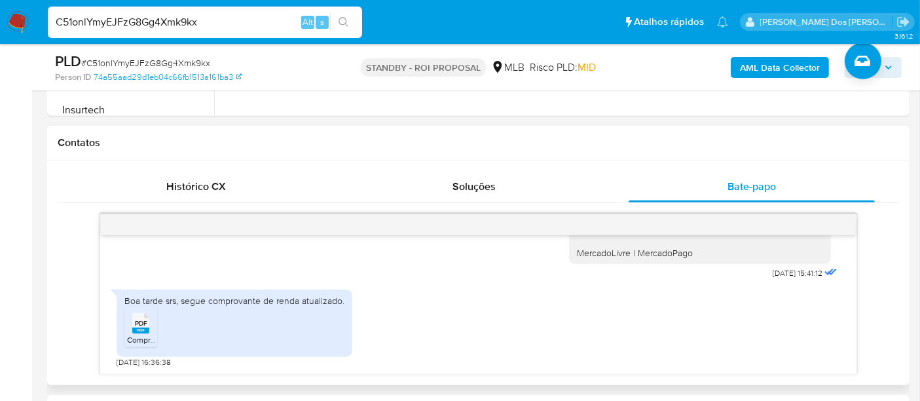
scroll to position [581, 0]
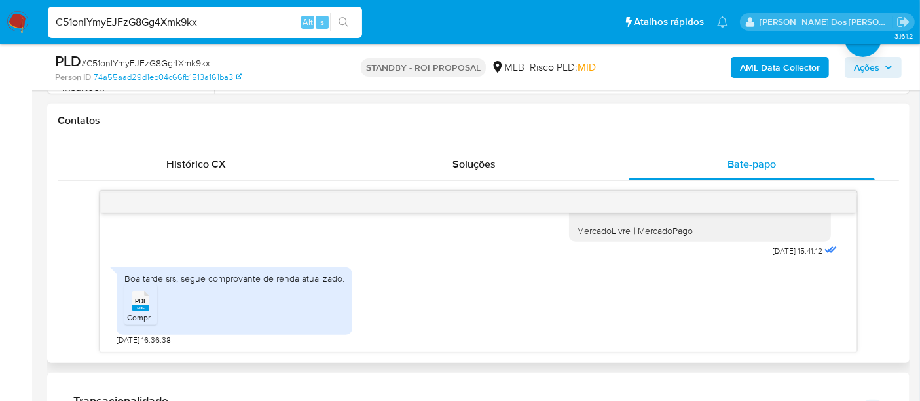
click at [145, 307] on rect at bounding box center [140, 308] width 17 height 6
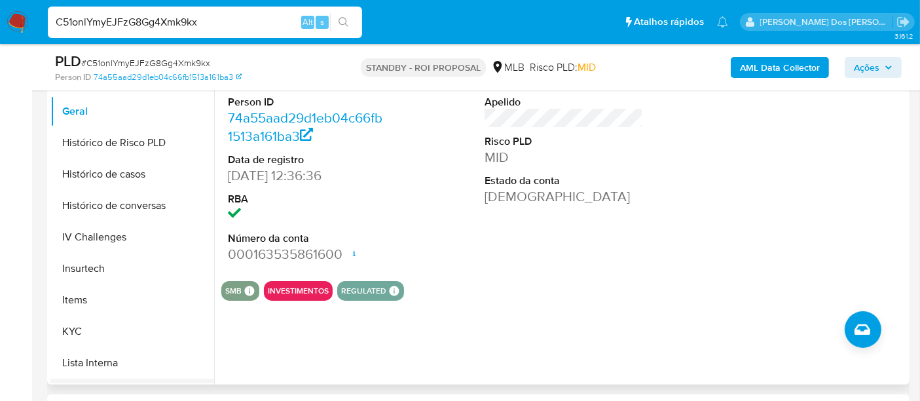
scroll to position [509, 0]
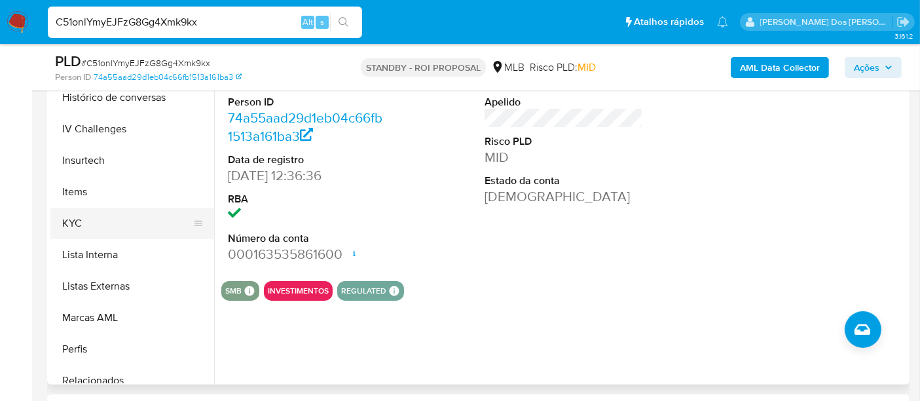
click at [73, 221] on button "KYC" at bounding box center [126, 222] width 153 height 31
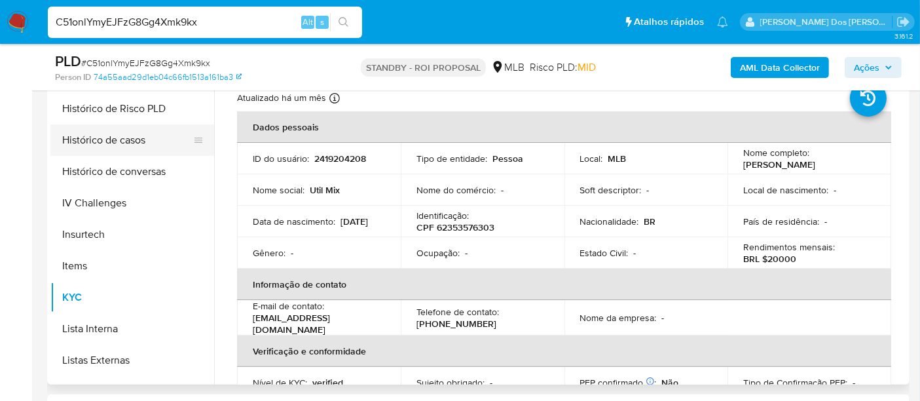
scroll to position [363, 0]
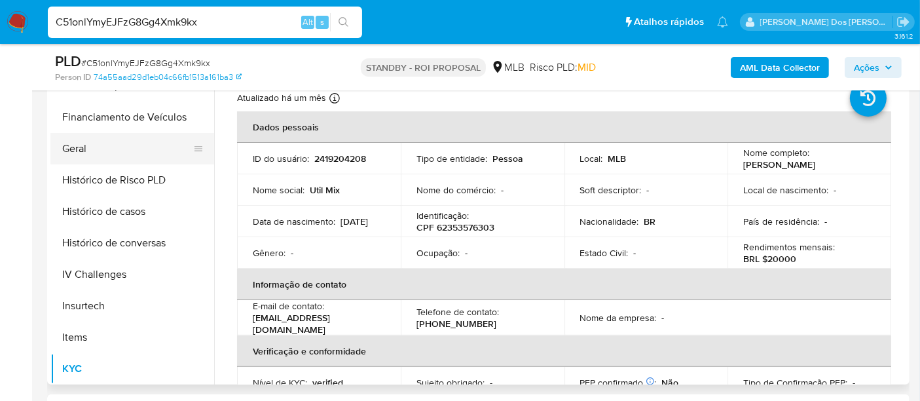
click at [82, 147] on button "Geral" at bounding box center [126, 148] width 153 height 31
